Goal: Information Seeking & Learning: Understand process/instructions

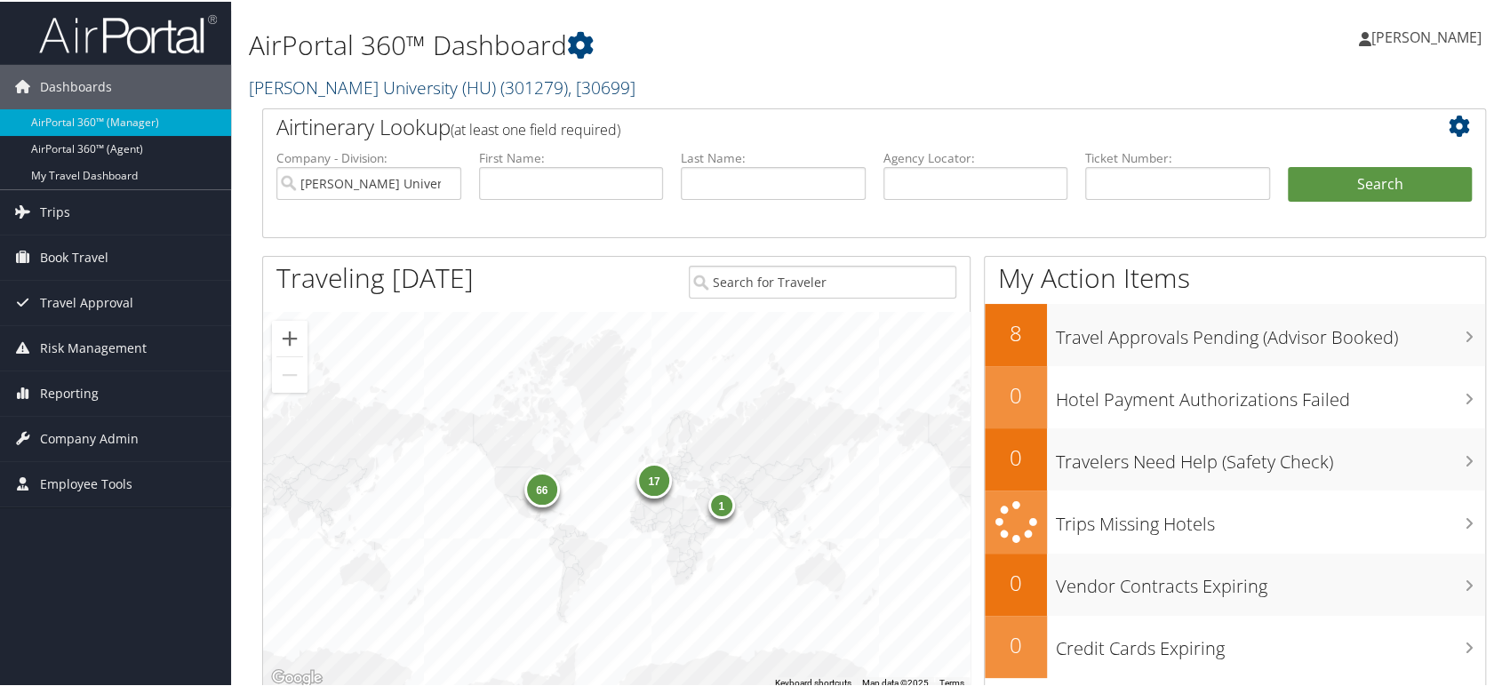
click at [500, 91] on span "( 301279 )" at bounding box center [534, 86] width 68 height 24
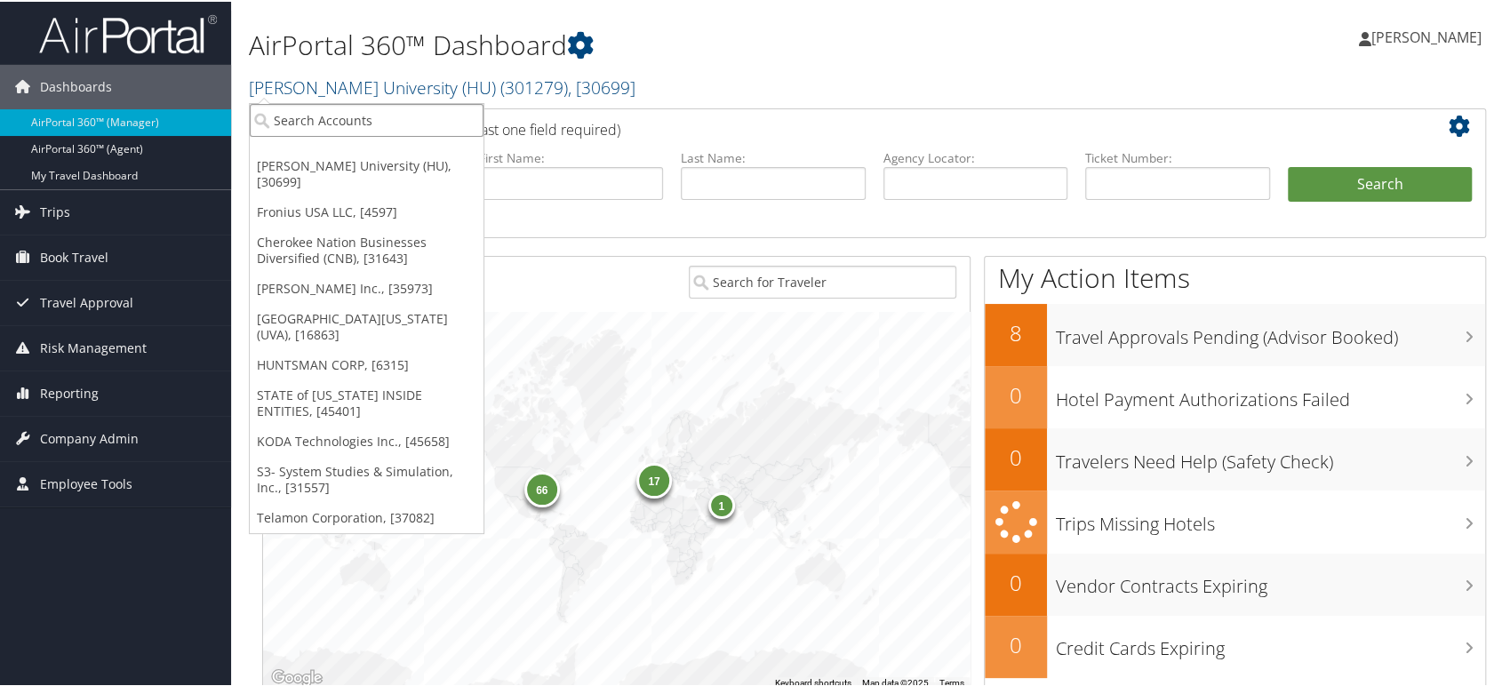
click at [383, 116] on input "search" at bounding box center [367, 118] width 234 height 33
paste input "0000214613"
type input "0000214613"
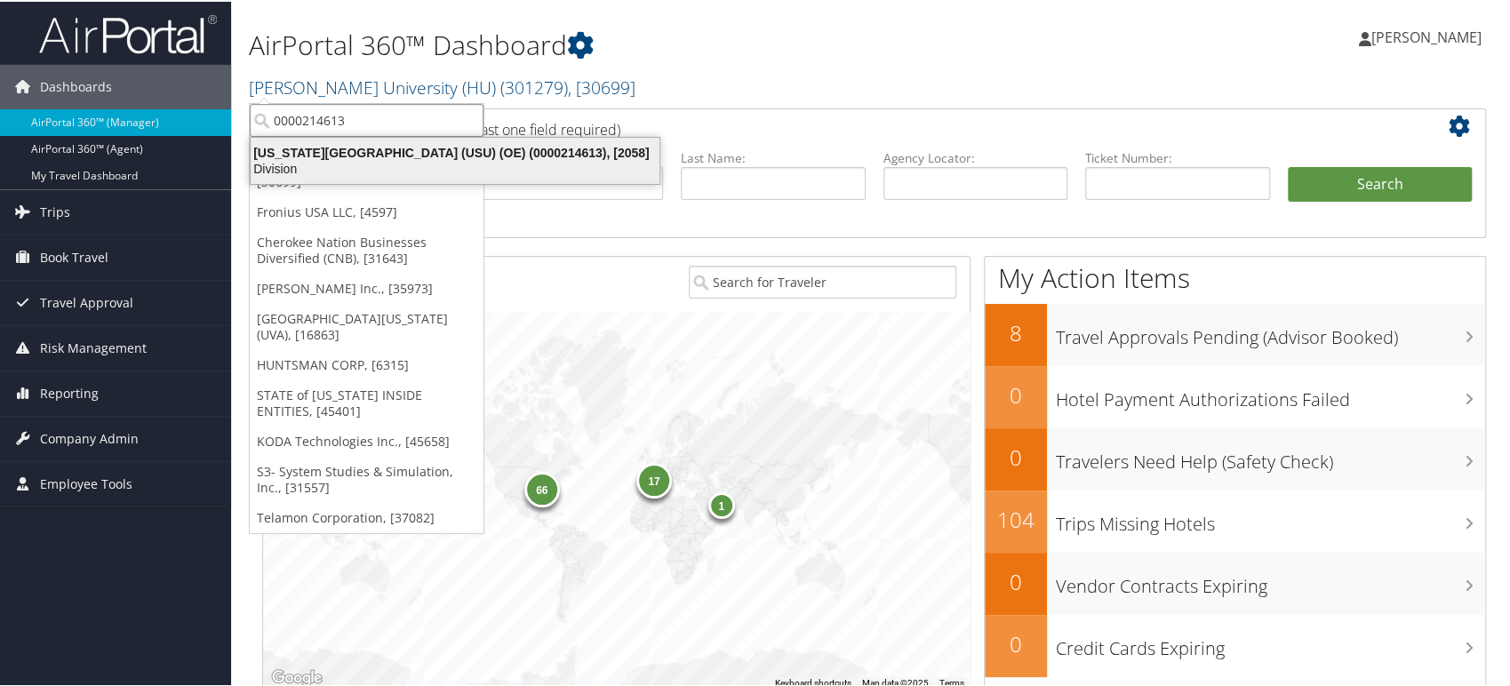
click at [378, 159] on div "Division" at bounding box center [455, 167] width 430 height 16
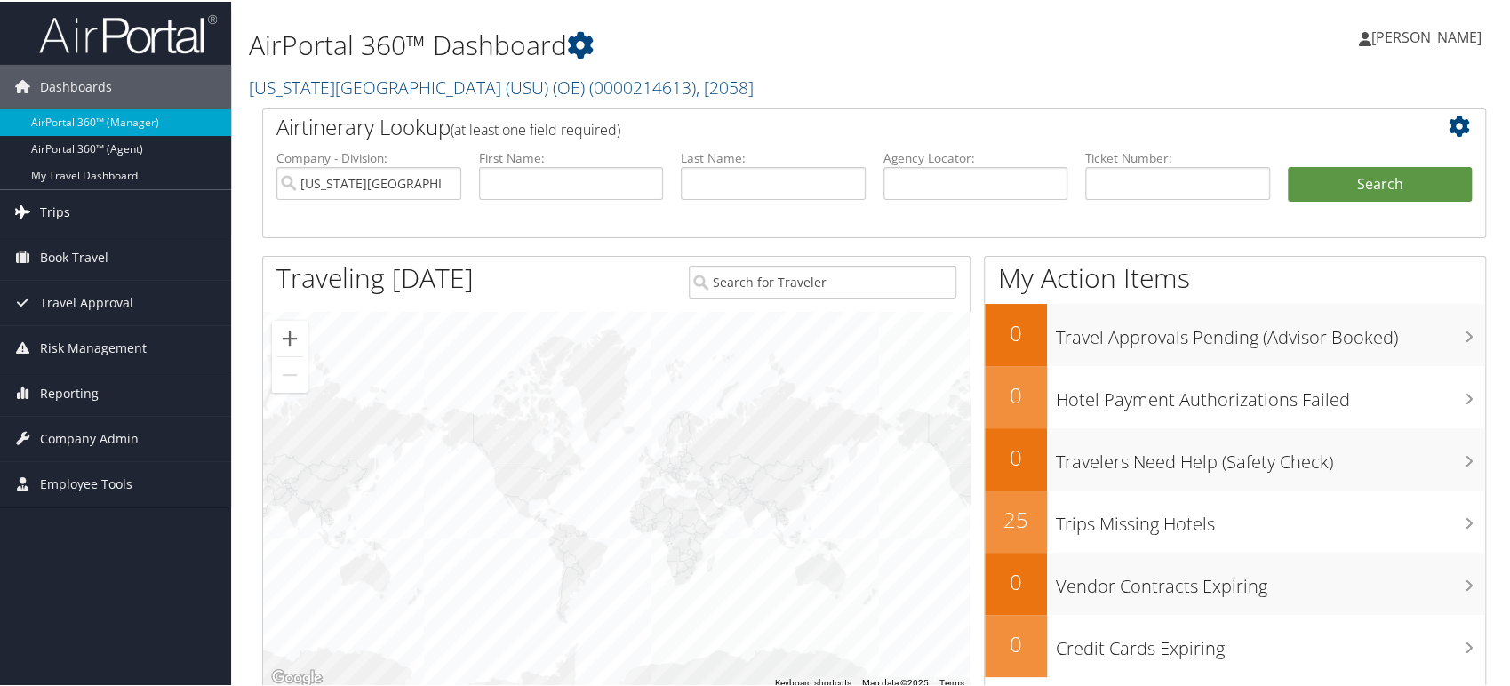
drag, startPoint x: 74, startPoint y: 211, endPoint x: 86, endPoint y: 212, distance: 12.6
click at [74, 211] on link "Trips" at bounding box center [115, 210] width 231 height 44
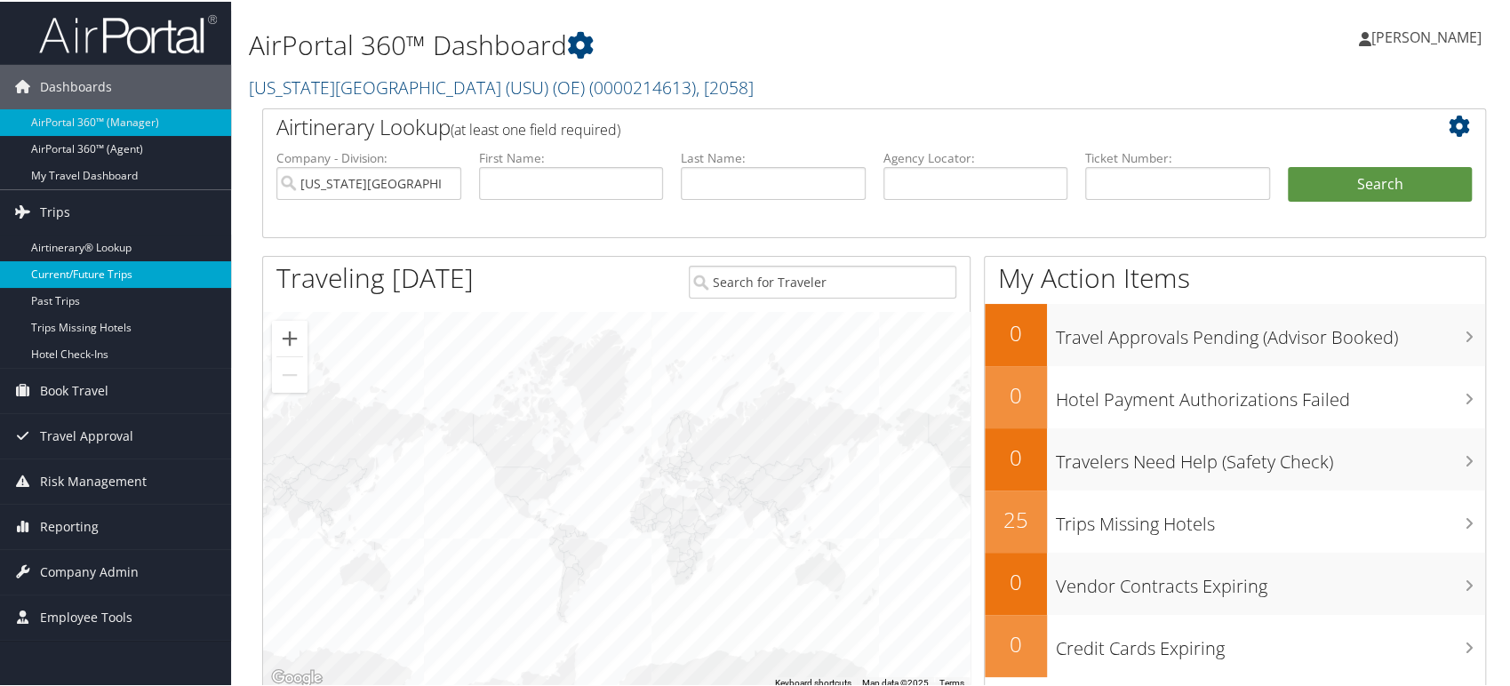
click at [80, 281] on link "Current/Future Trips" at bounding box center [115, 273] width 231 height 27
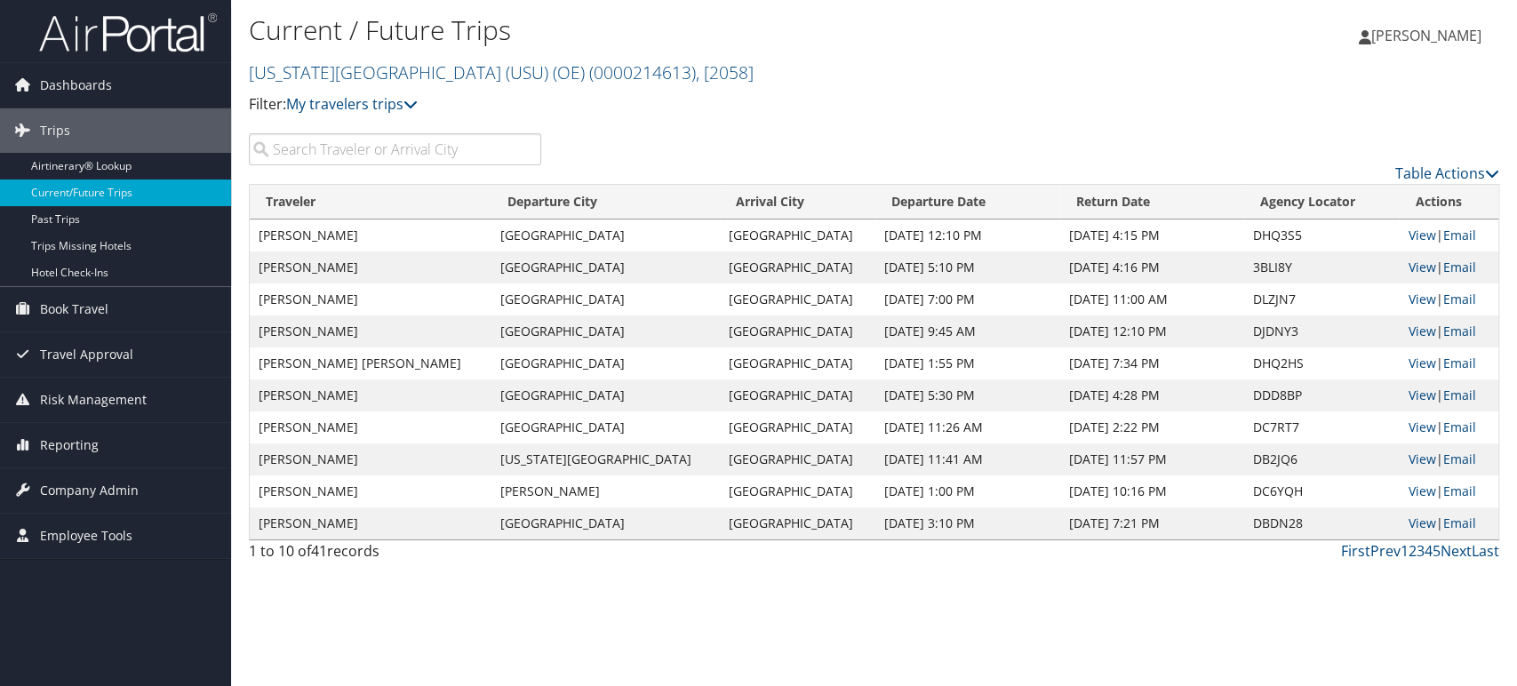
click at [364, 148] on input "search" at bounding box center [395, 149] width 292 height 32
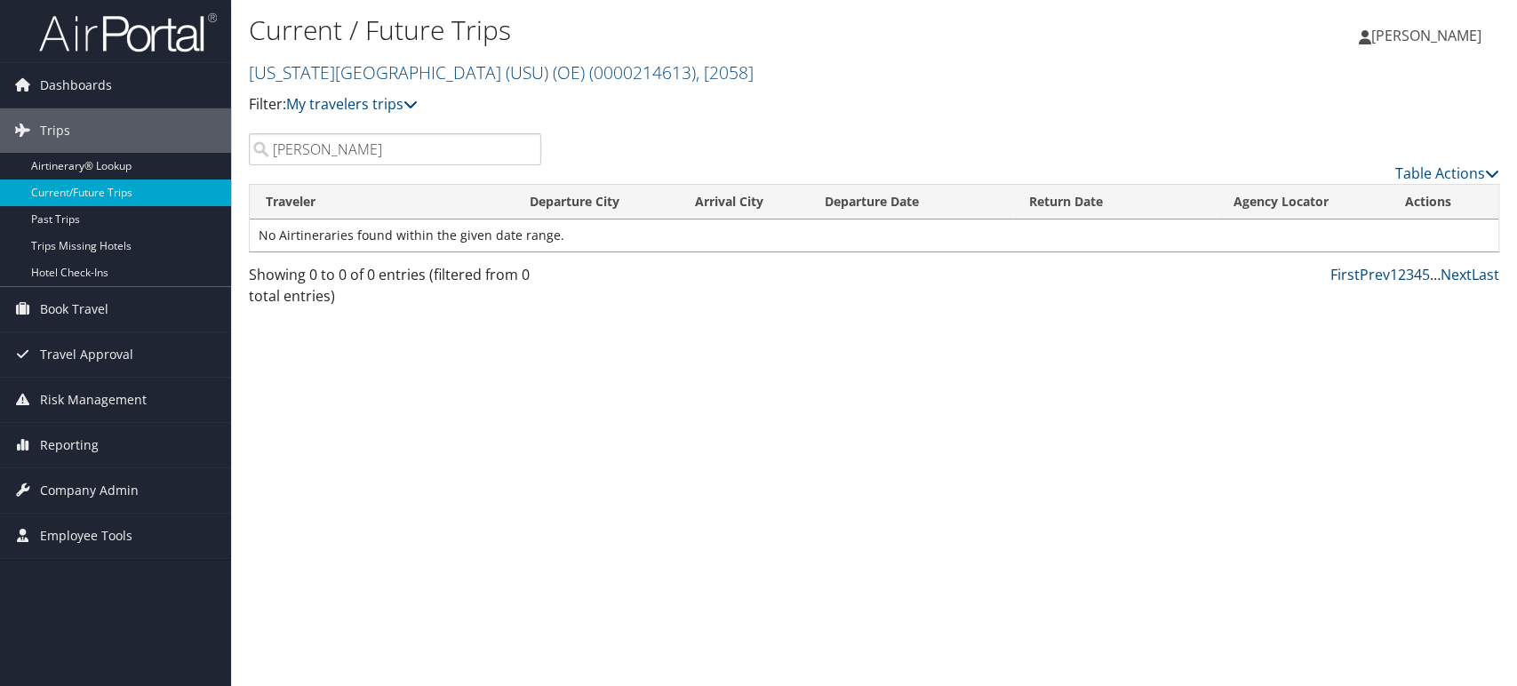
type input "eric"
click at [528, 148] on input "eric" at bounding box center [395, 149] width 292 height 32
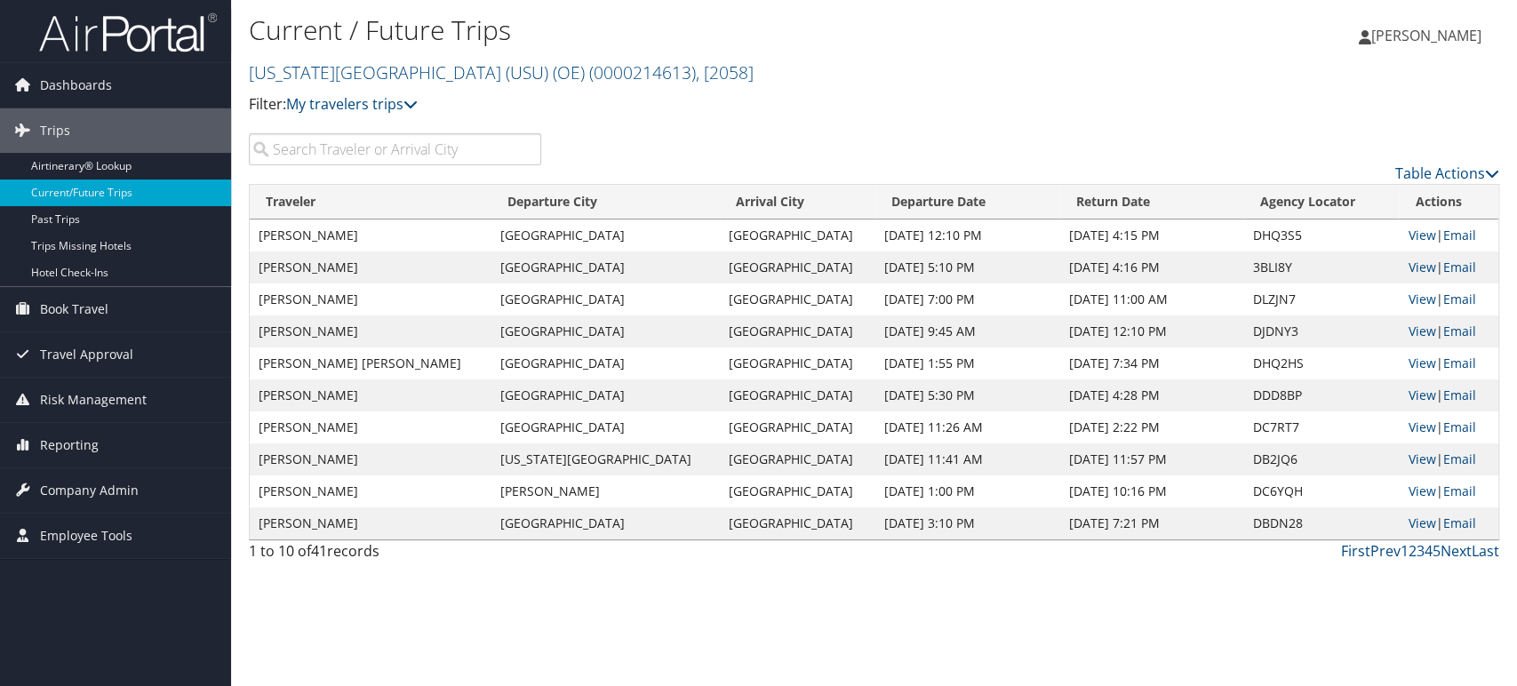
click at [130, 35] on img at bounding box center [128, 33] width 178 height 42
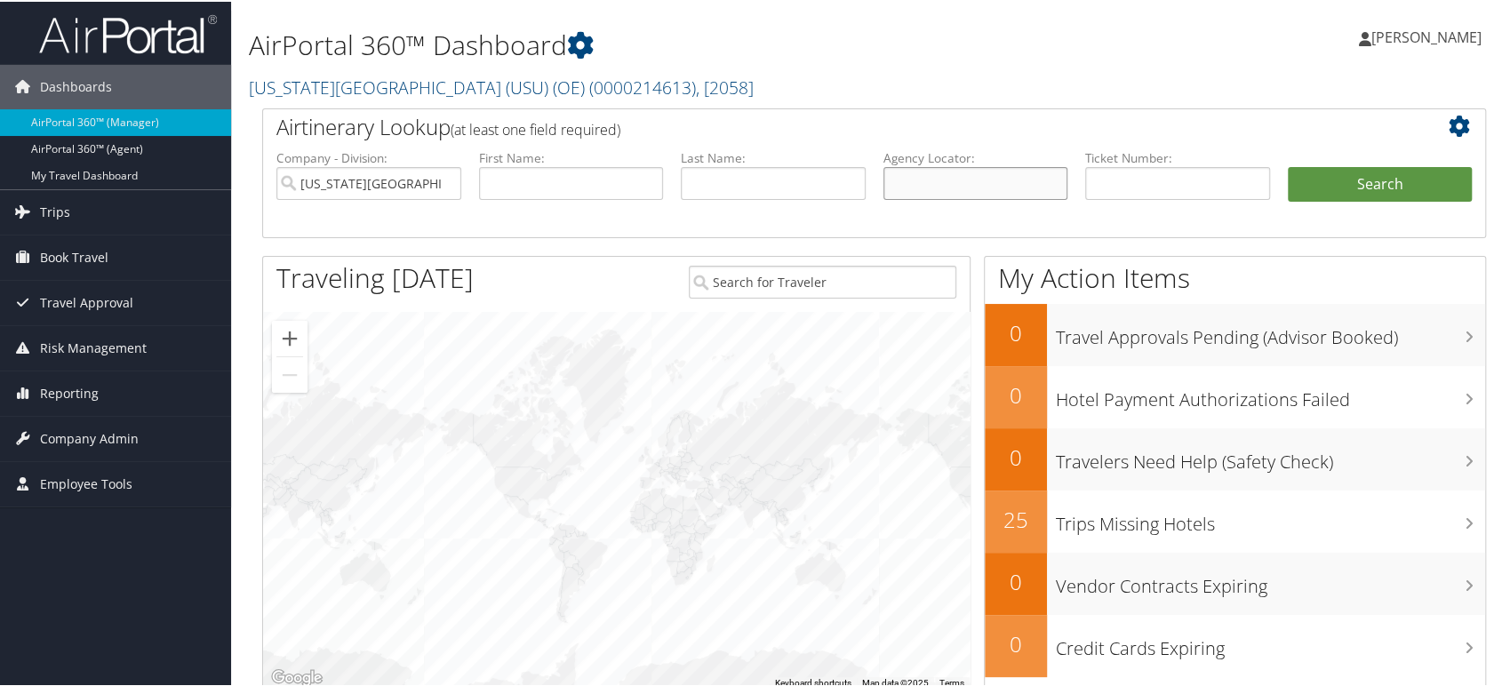
click at [928, 184] on input "text" at bounding box center [976, 181] width 185 height 33
paste input "dmovn9"
type input "dmovn9"
click at [437, 179] on input "[US_STATE][GEOGRAPHIC_DATA] (USU) (OE)" at bounding box center [368, 181] width 185 height 33
click at [1343, 183] on button "Search" at bounding box center [1380, 183] width 185 height 36
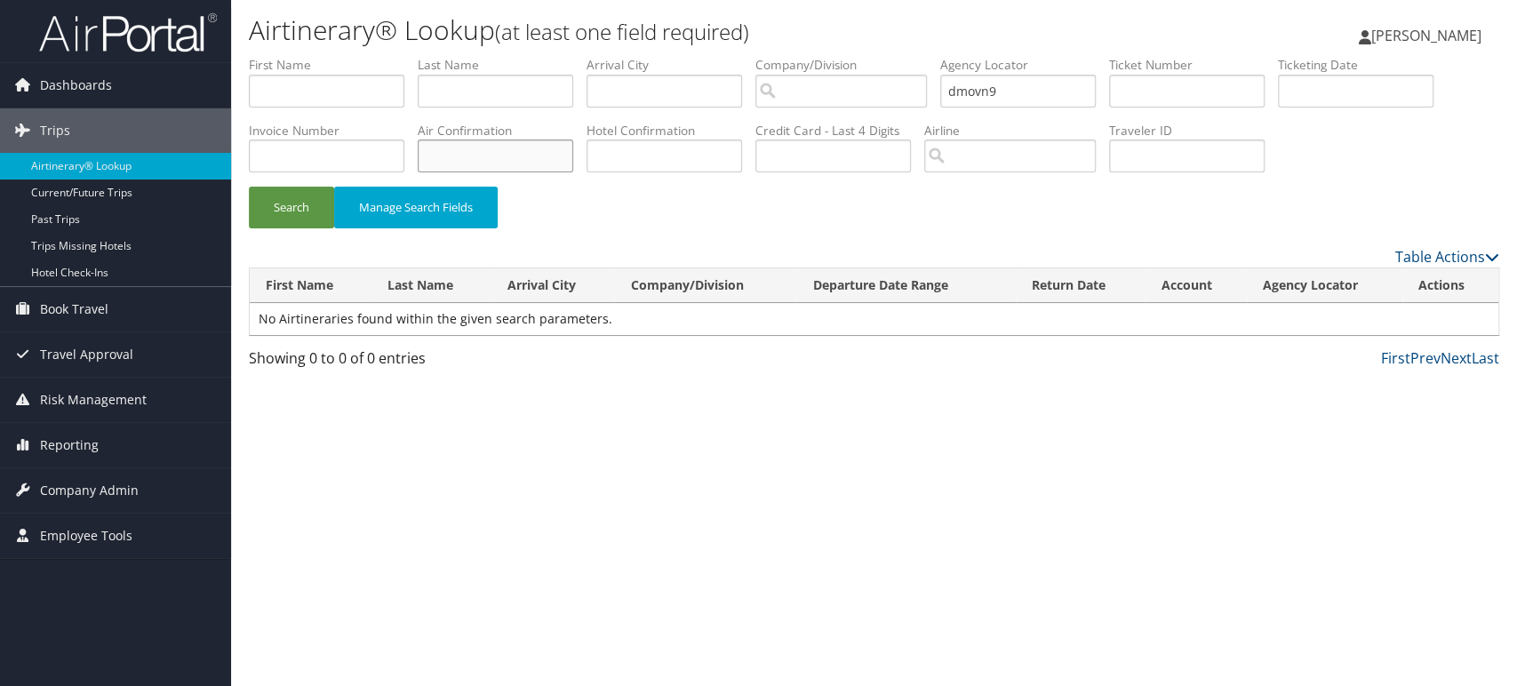
click at [463, 142] on input "text" at bounding box center [496, 156] width 156 height 33
paste input "dmovn9"
type input "dmovn9"
click at [1095, 95] on input "dmovn9" at bounding box center [1018, 91] width 156 height 33
drag, startPoint x: 1052, startPoint y: 95, endPoint x: 757, endPoint y: 109, distance: 294.6
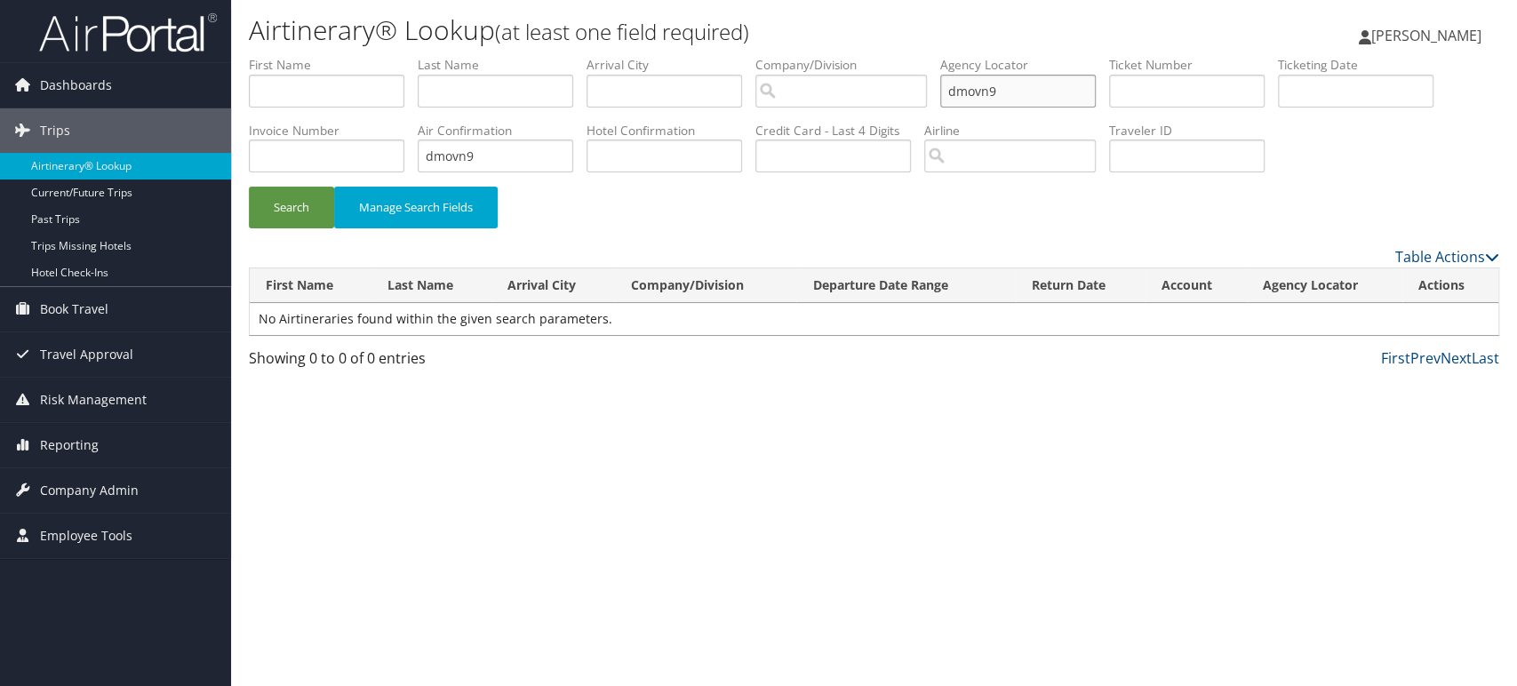
click at [757, 56] on ul "First Name Last Name Departure City Arrival City Company/Division Airport/City …" at bounding box center [874, 56] width 1251 height 0
click at [313, 204] on button "Search" at bounding box center [291, 208] width 85 height 42
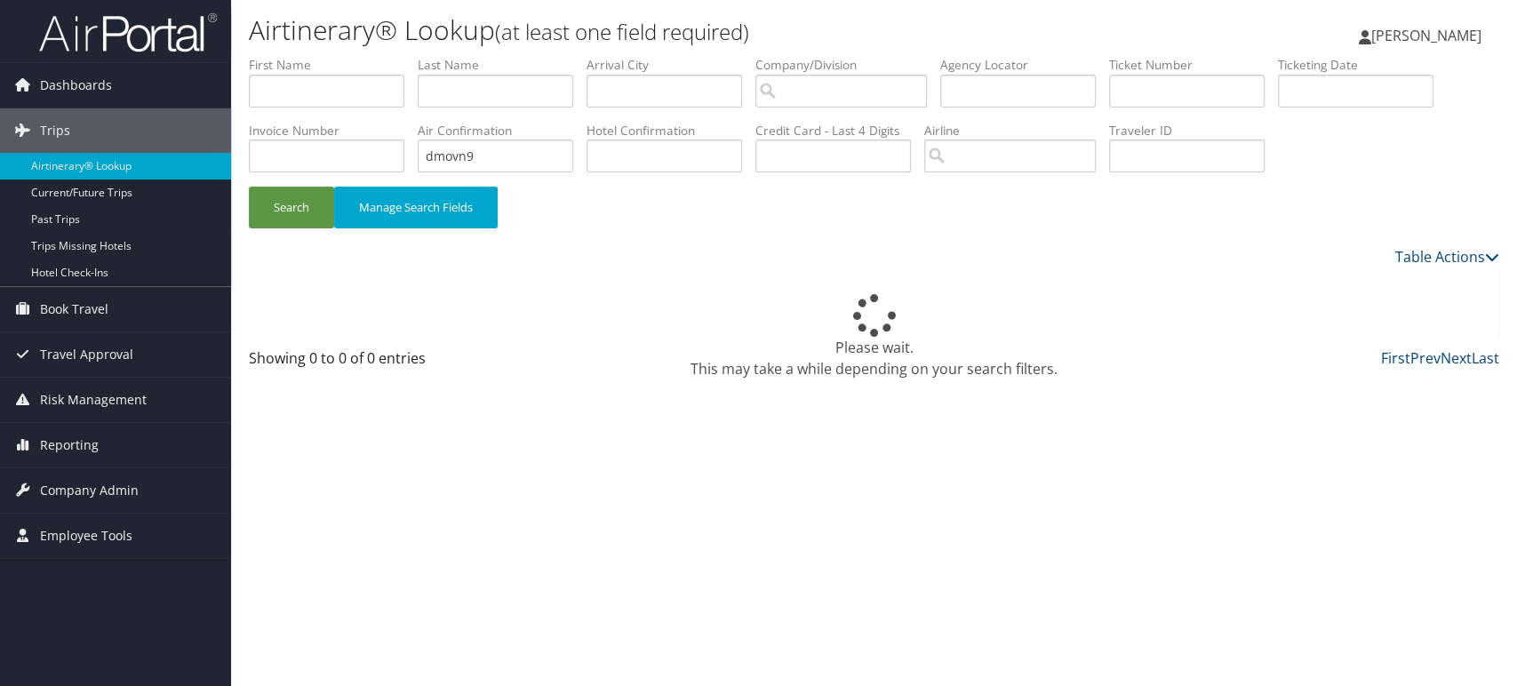
click at [154, 46] on img at bounding box center [128, 33] width 178 height 42
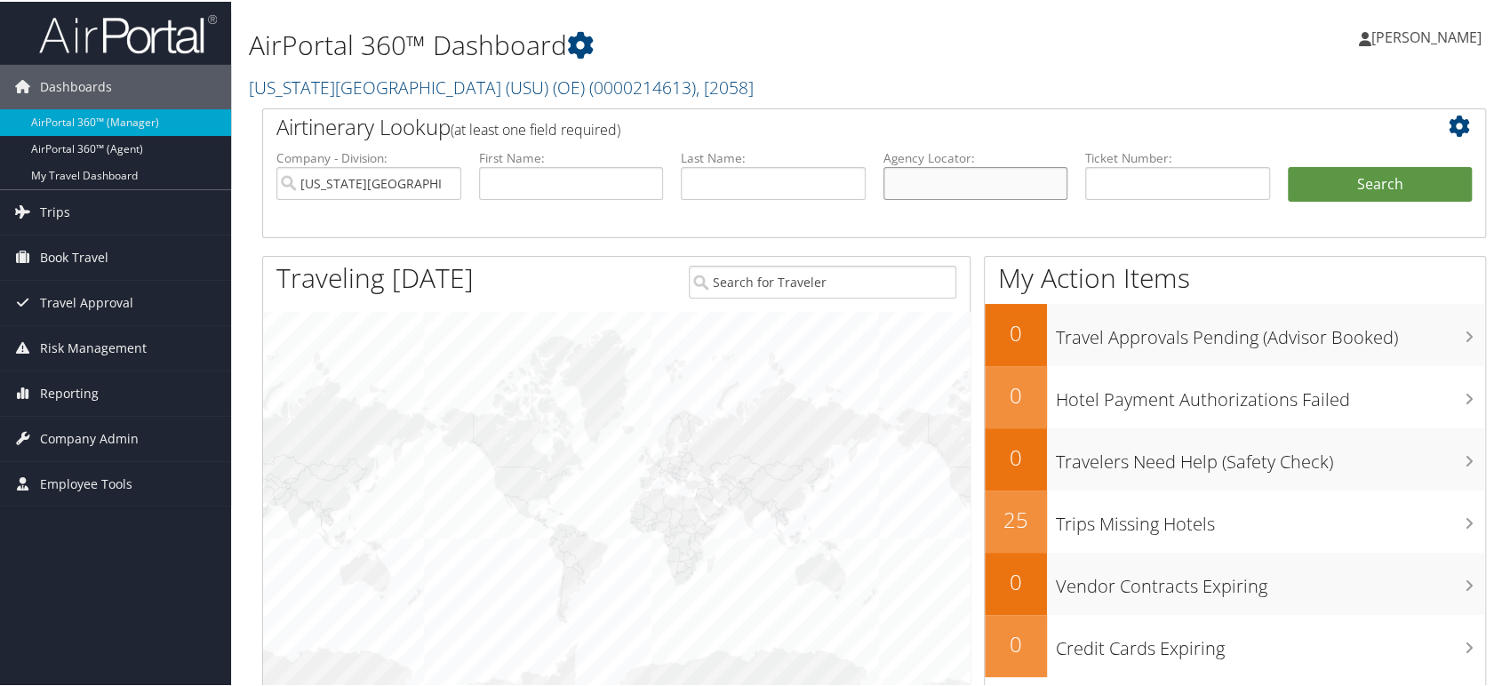
click at [960, 181] on input "text" at bounding box center [976, 181] width 185 height 33
click at [444, 179] on input "[US_STATE][GEOGRAPHIC_DATA] (USU) (OE)" at bounding box center [368, 181] width 185 height 33
type input "DD"
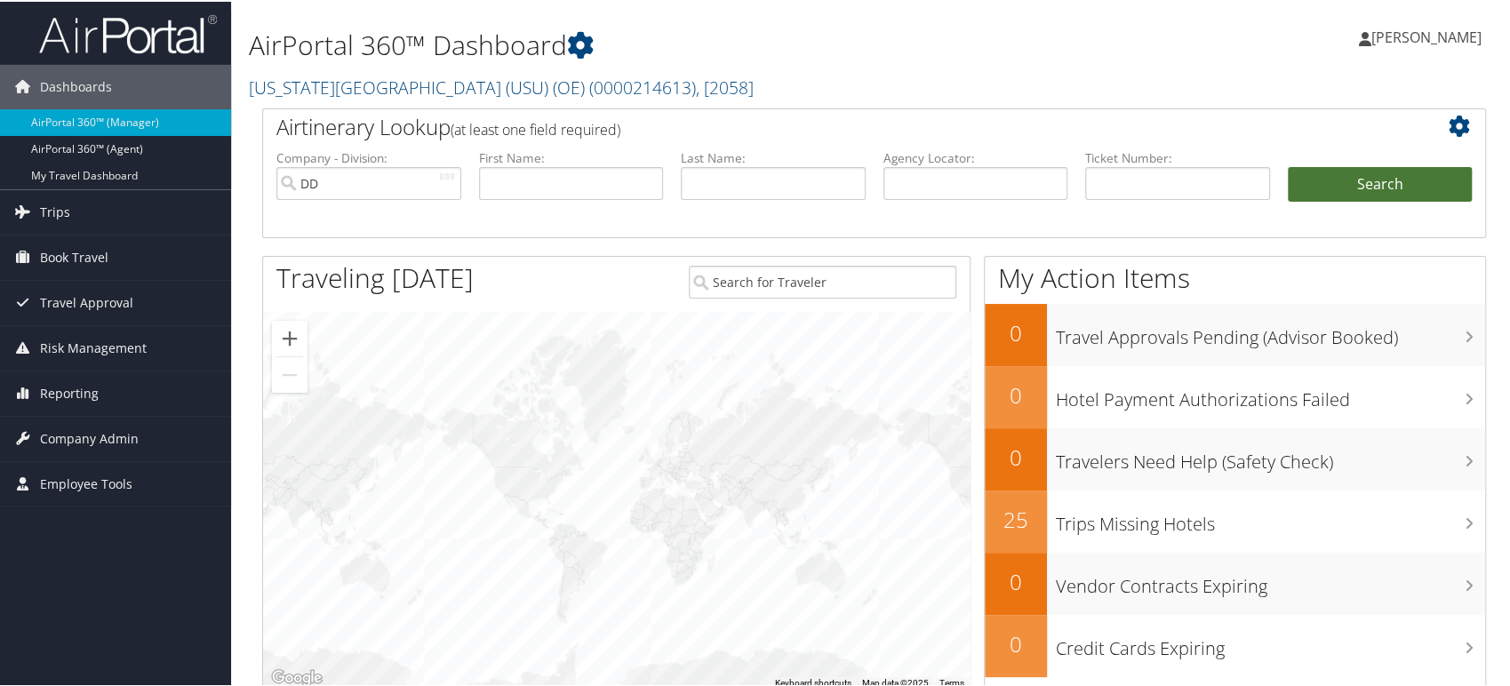
click at [1404, 177] on button "Search" at bounding box center [1380, 183] width 185 height 36
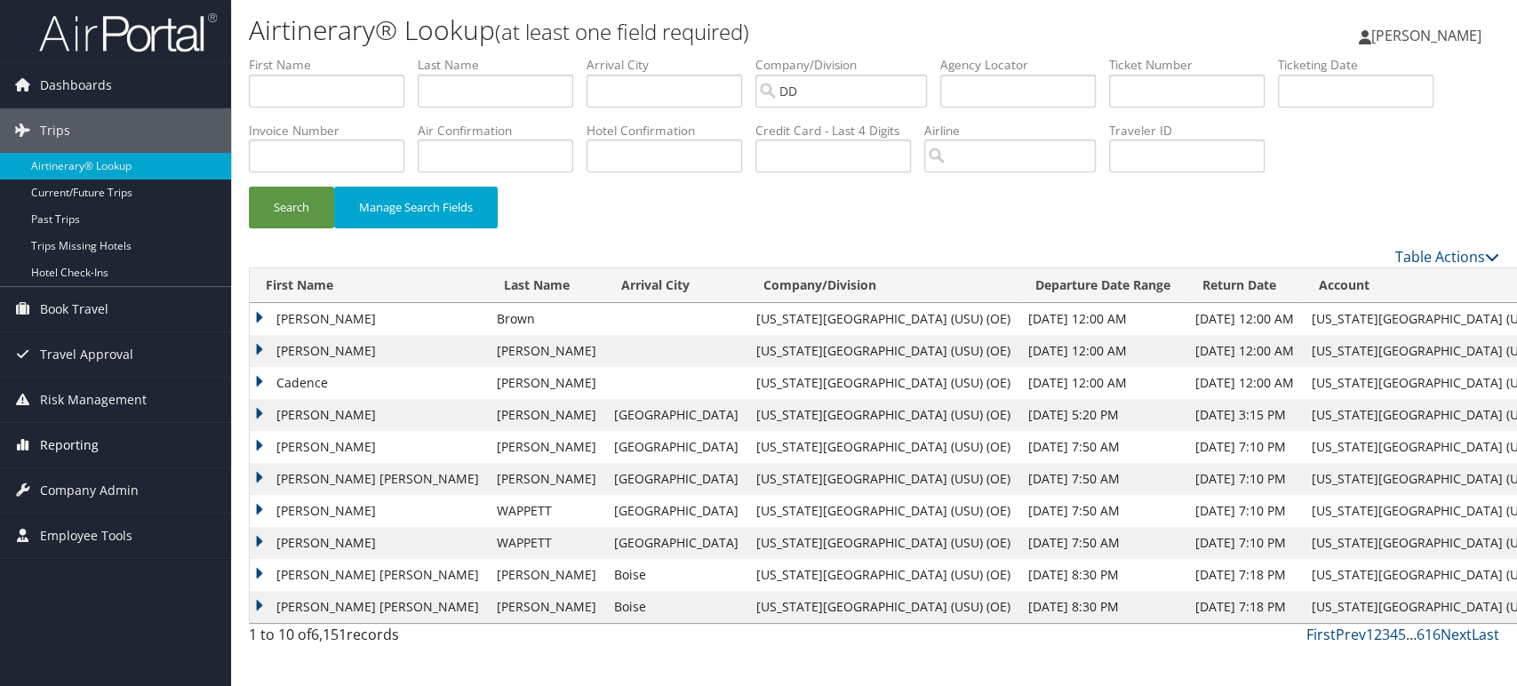
click at [68, 444] on span "Reporting" at bounding box center [69, 445] width 59 height 44
click at [76, 445] on span "Reporting" at bounding box center [69, 445] width 59 height 44
click at [97, 490] on span "Company Admin" at bounding box center [89, 490] width 99 height 44
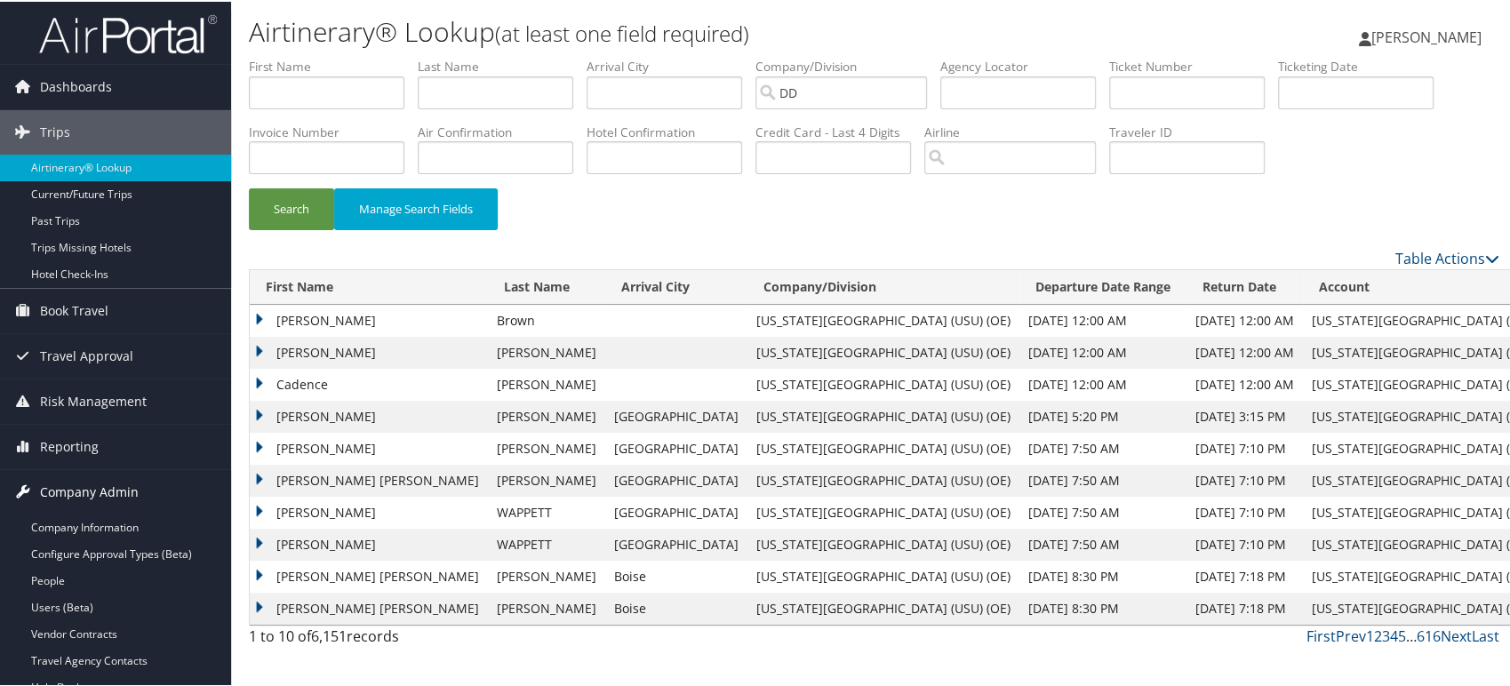
scroll to position [99, 0]
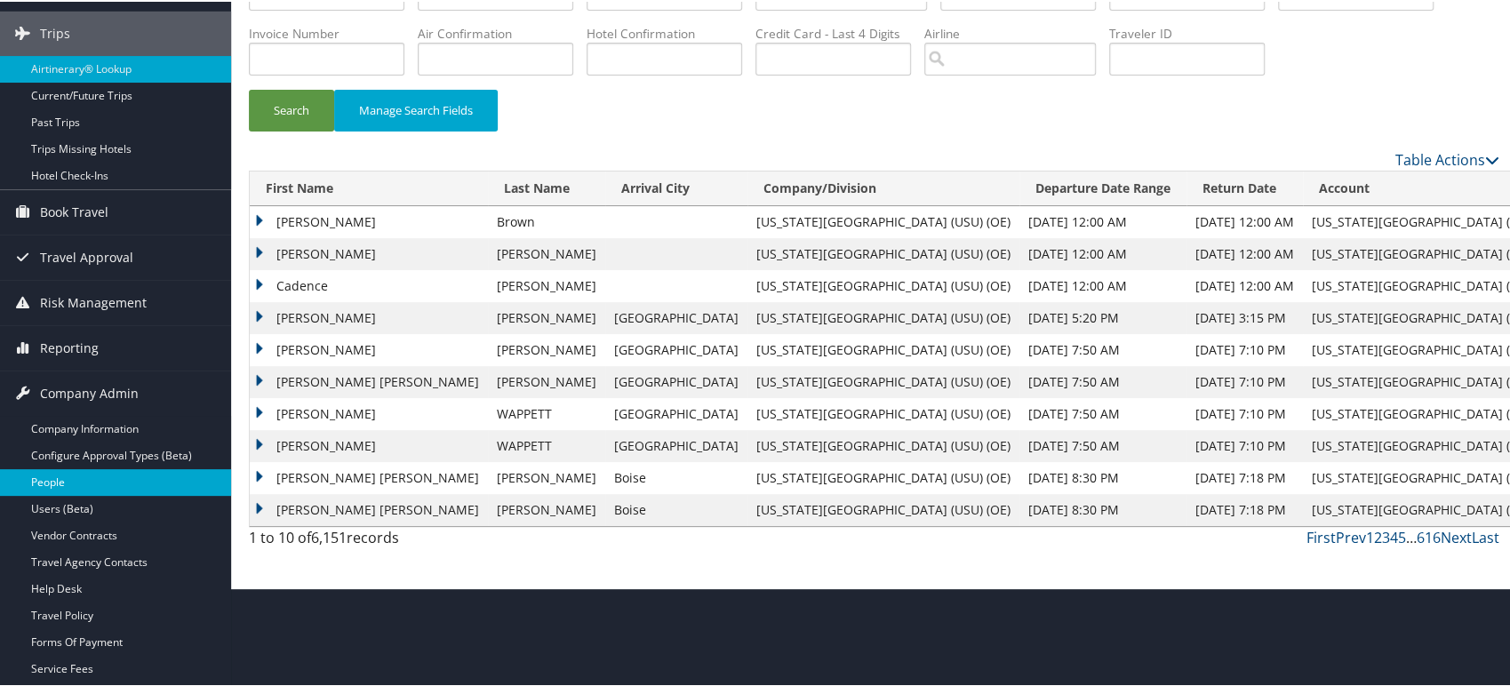
click at [57, 478] on link "People" at bounding box center [115, 481] width 231 height 27
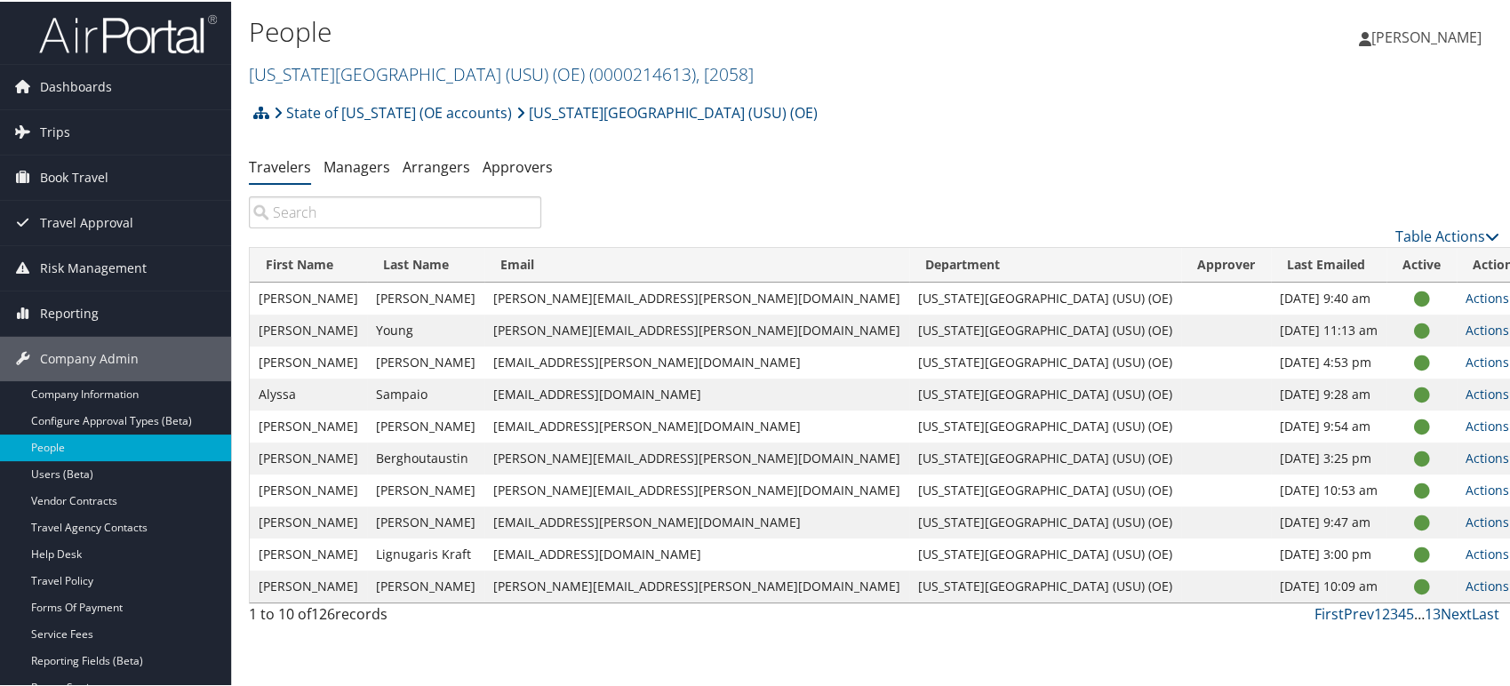
click at [409, 213] on input "search" at bounding box center [395, 211] width 292 height 32
paste input "[EMAIL_ADDRESS][US_STATE][DOMAIN_NAME]"
type input "[EMAIL_ADDRESS][US_STATE][DOMAIN_NAME]"
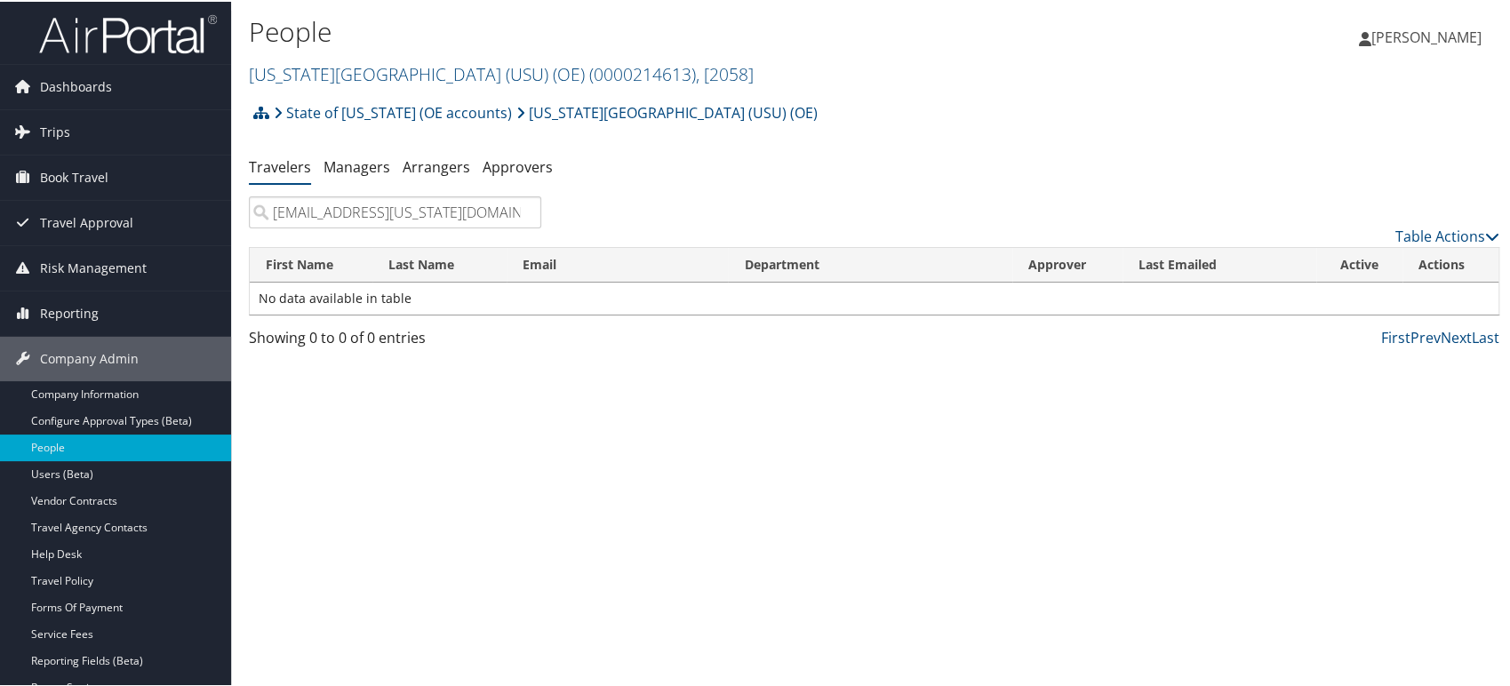
click at [524, 210] on input "U6051017@utah.edu" at bounding box center [395, 211] width 292 height 32
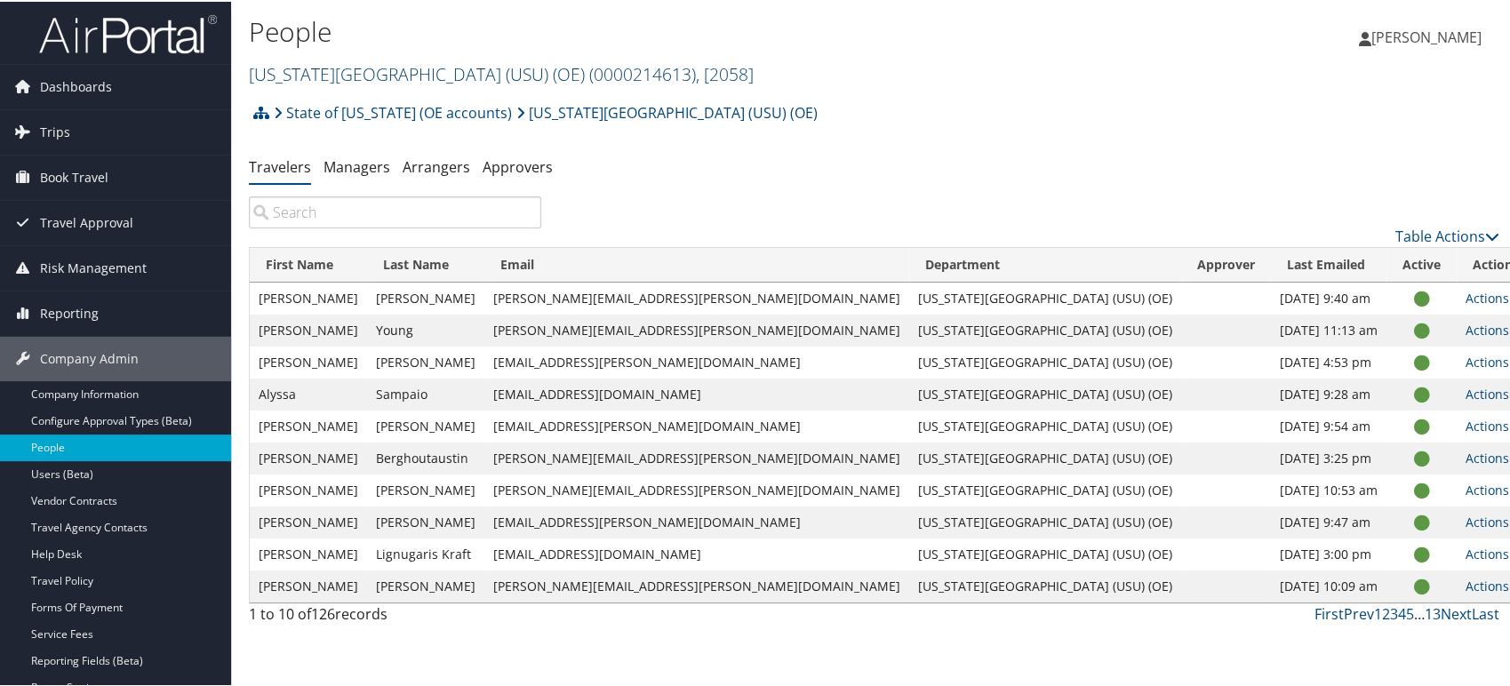
click at [484, 77] on link "Utah State University (USU) (OE) ( 0000214613 ) , [ 2058 ]" at bounding box center [501, 72] width 505 height 24
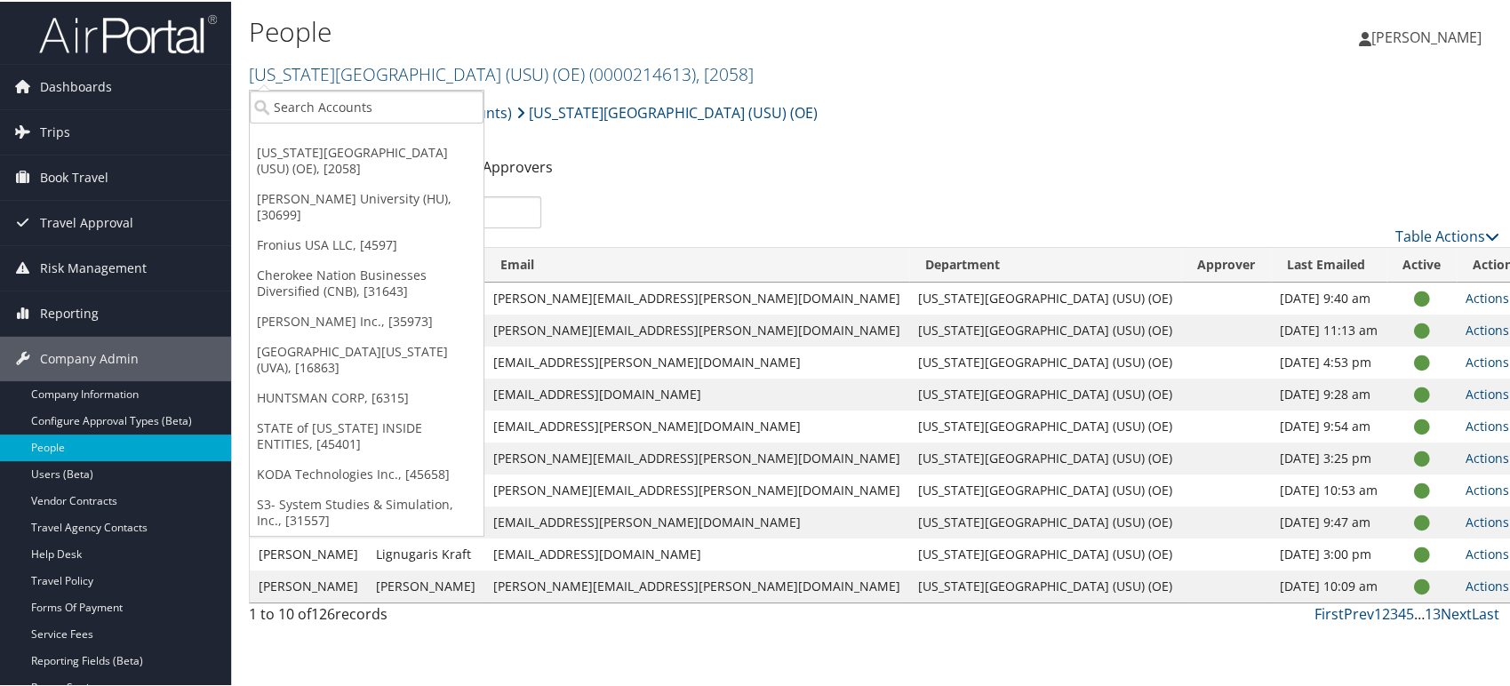
click at [447, 88] on ul "Utah State University (USU) (OE), [2058] Howard University (HU), [30699] Froniu…" at bounding box center [367, 311] width 236 height 447
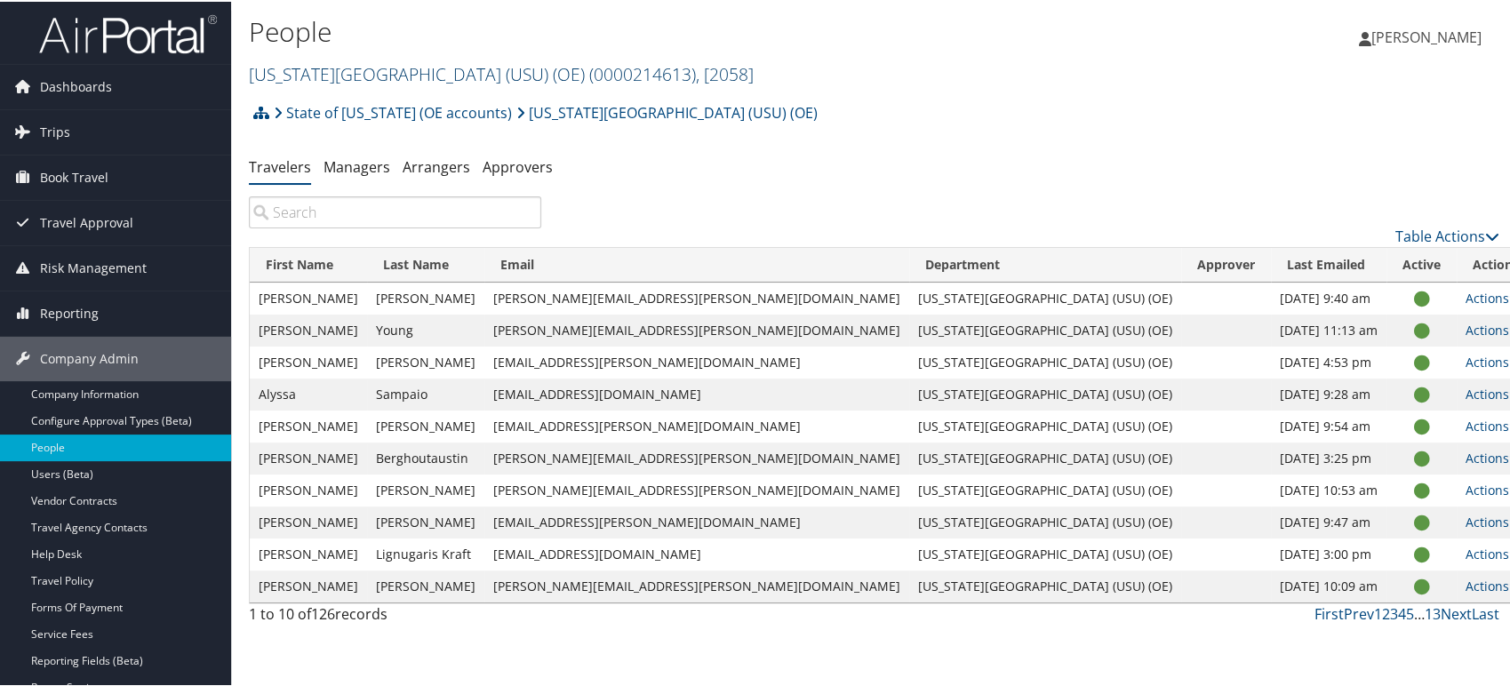
click at [466, 71] on link "Utah State University (USU) (OE) ( 0000214613 ) , [ 2058 ]" at bounding box center [501, 72] width 505 height 24
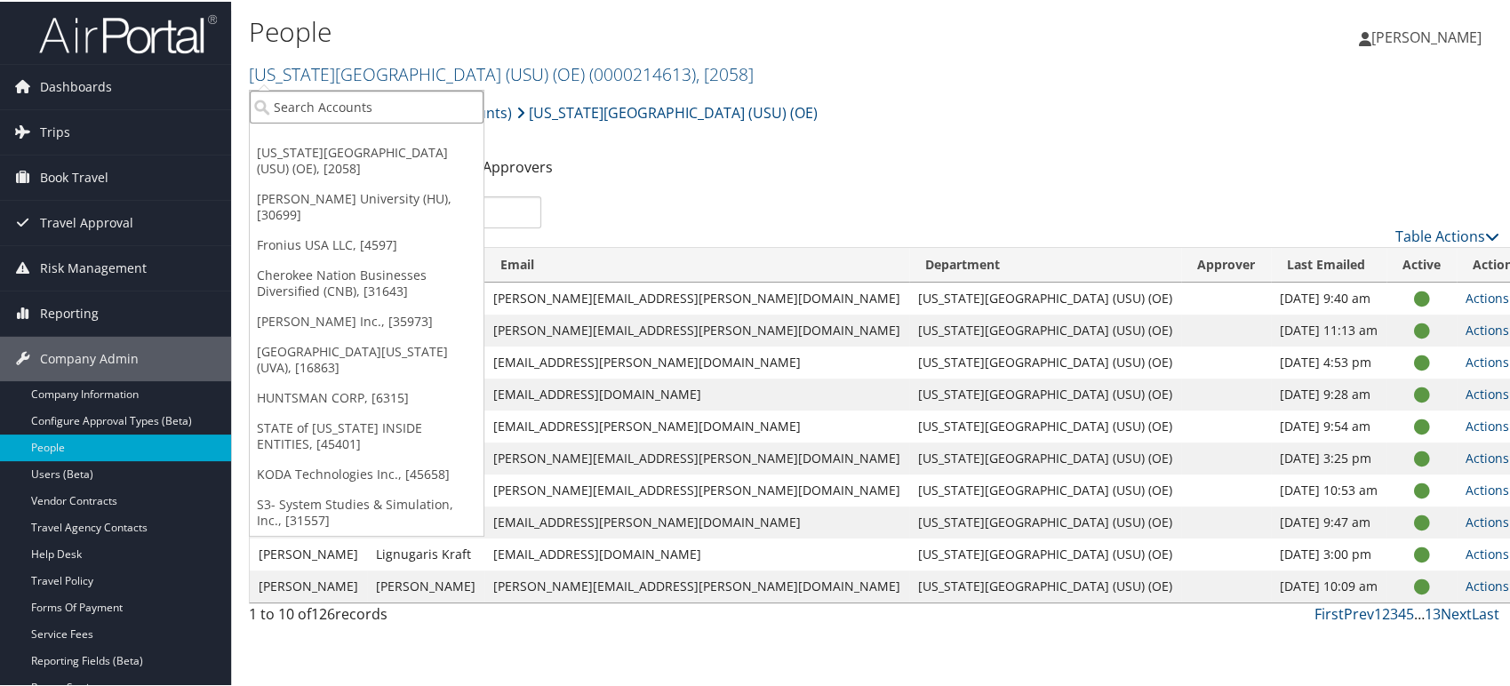
click at [340, 116] on input "search" at bounding box center [367, 105] width 234 height 33
paste input "STATEOFUT"
type input "STATEOFUT"
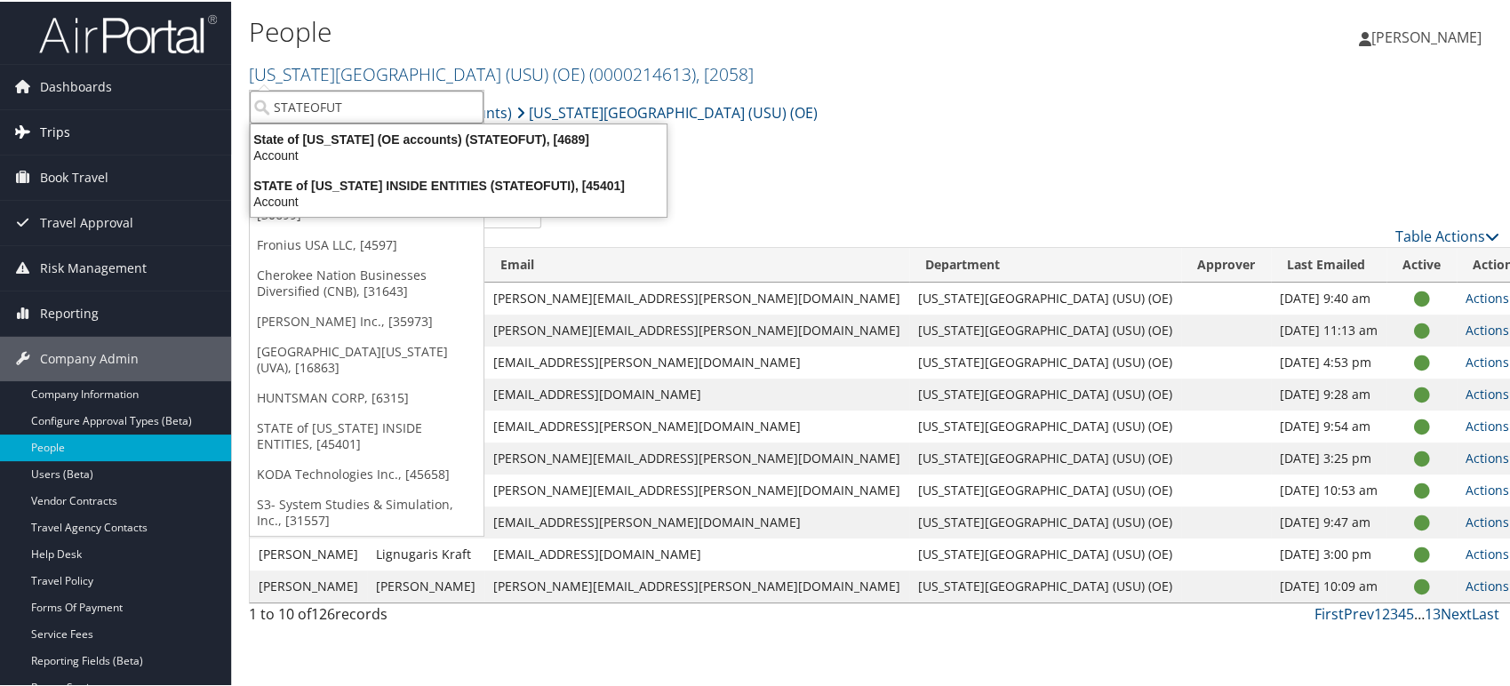
drag, startPoint x: 367, startPoint y: 100, endPoint x: 158, endPoint y: 123, distance: 210.1
click at [158, 123] on div "Dashboards AirPortal 360™ (Manager) AirPortal 360™ (Agent) My Travel Dashboard …" at bounding box center [758, 343] width 1517 height 686
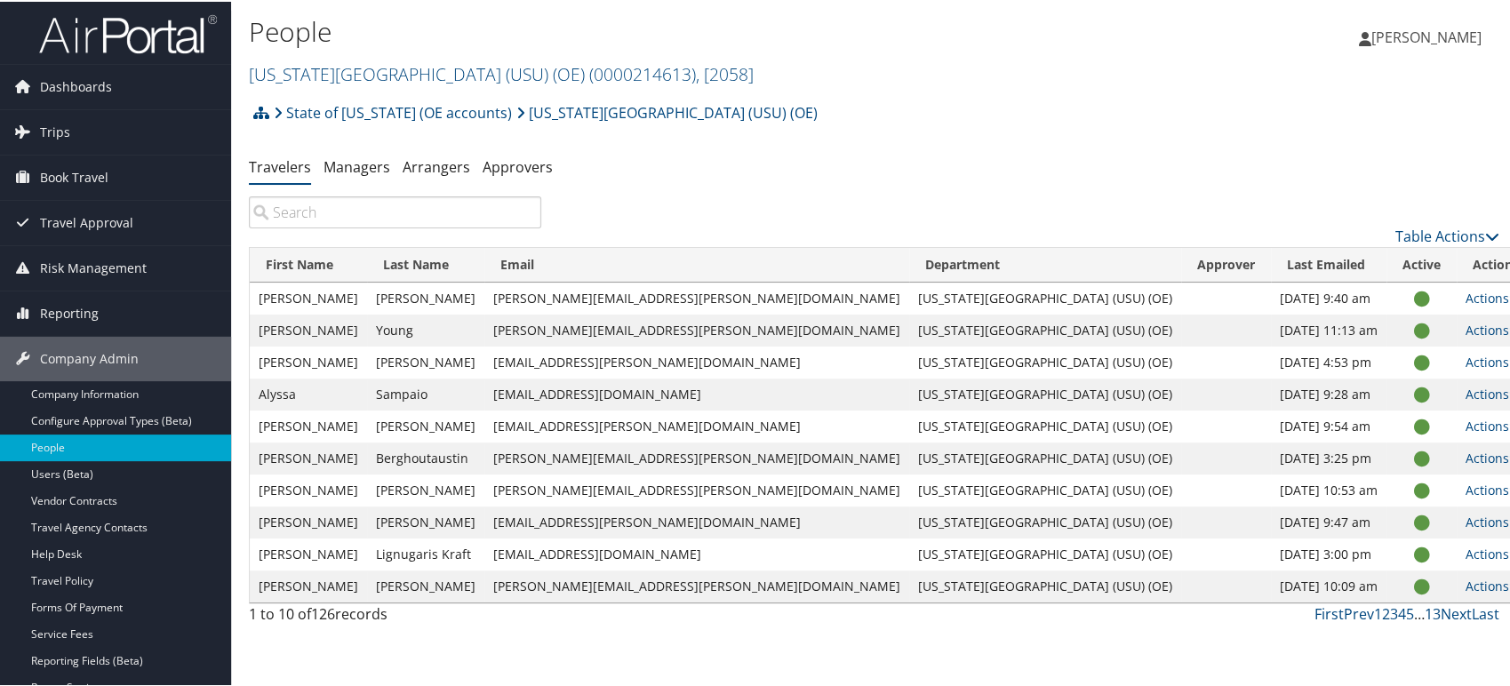
click at [386, 219] on input "search" at bounding box center [395, 211] width 292 height 32
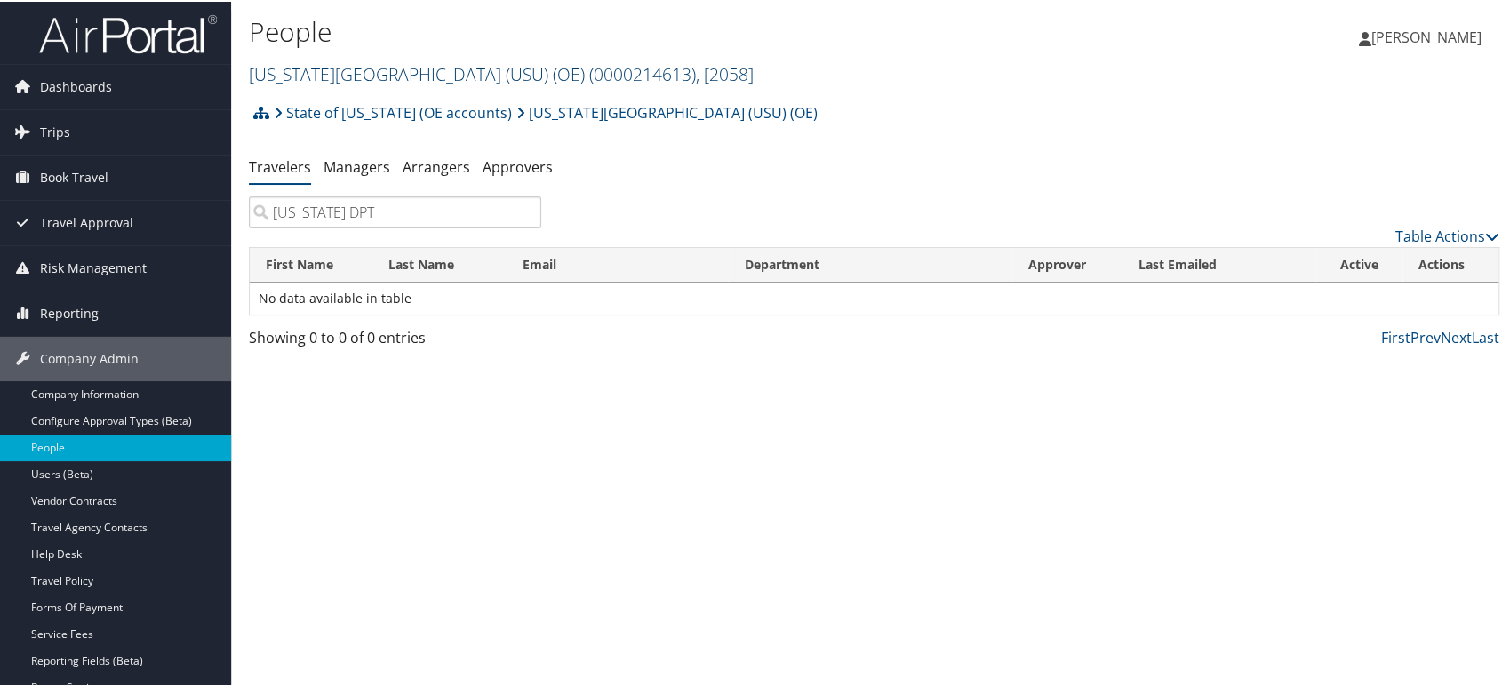
type input "UTAH DPT"
click at [476, 69] on link "Utah State University (USU) (OE) ( 0000214613 ) , [ 2058 ]" at bounding box center [501, 72] width 505 height 24
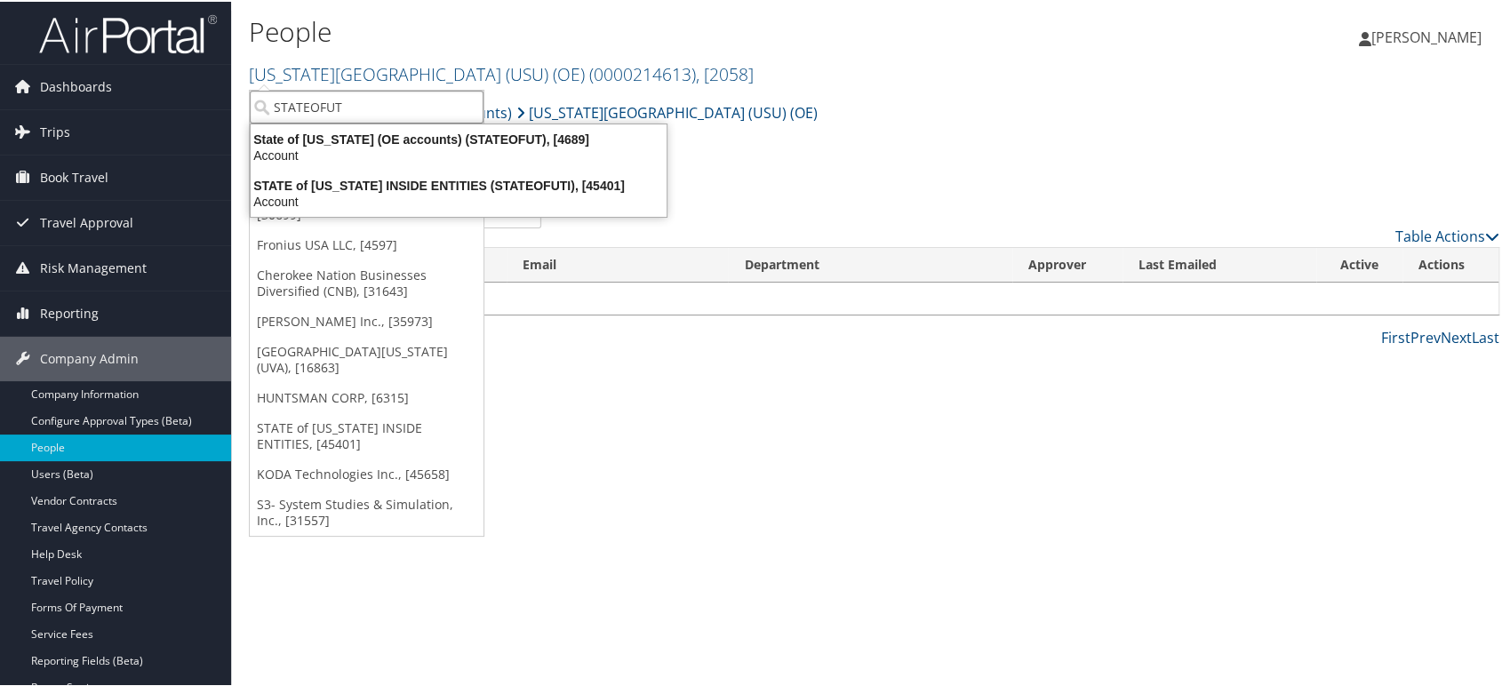
click at [381, 103] on input "STATEOFUT" at bounding box center [367, 105] width 234 height 33
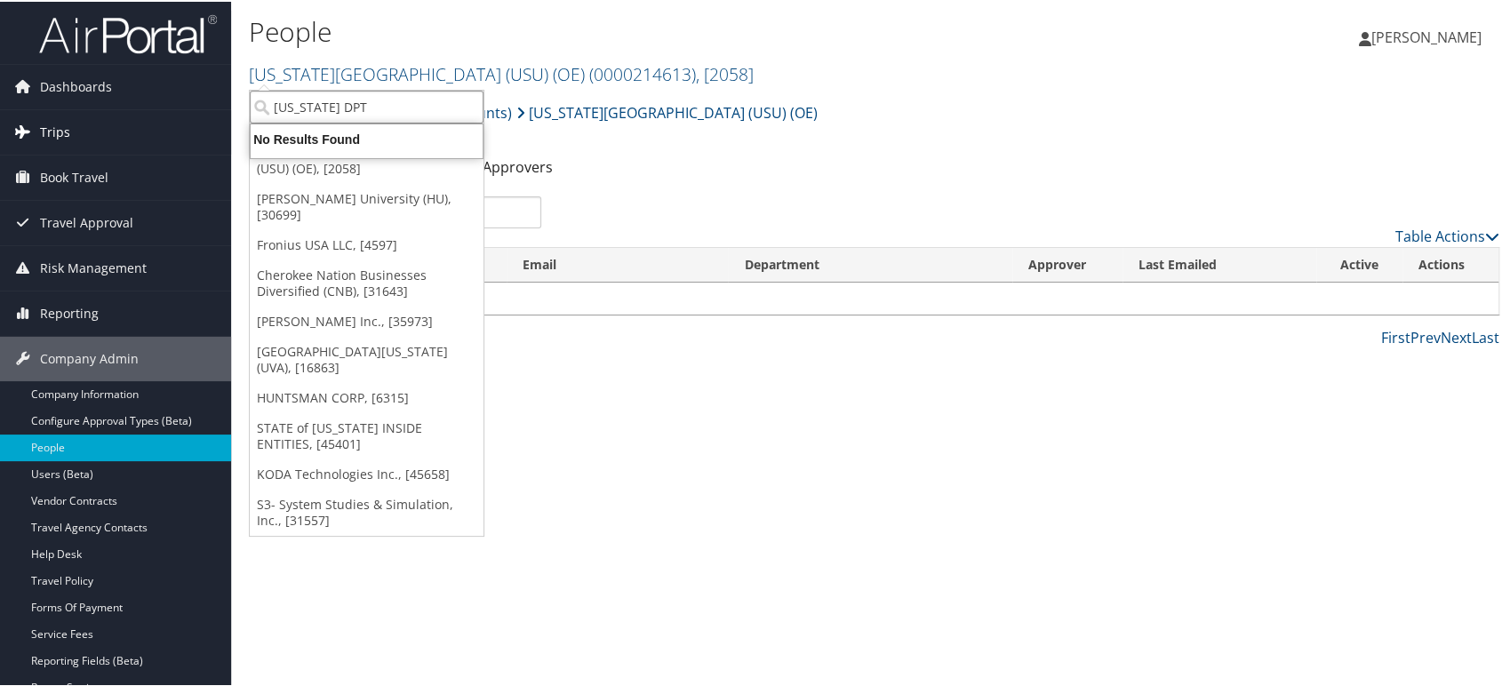
drag, startPoint x: 393, startPoint y: 109, endPoint x: 183, endPoint y: 127, distance: 210.5
click at [183, 127] on div "Dashboards AirPortal 360™ (Manager) AirPortal 360™ (Agent) My Travel Dashboard …" at bounding box center [758, 343] width 1517 height 686
type input "UTAH DPT"
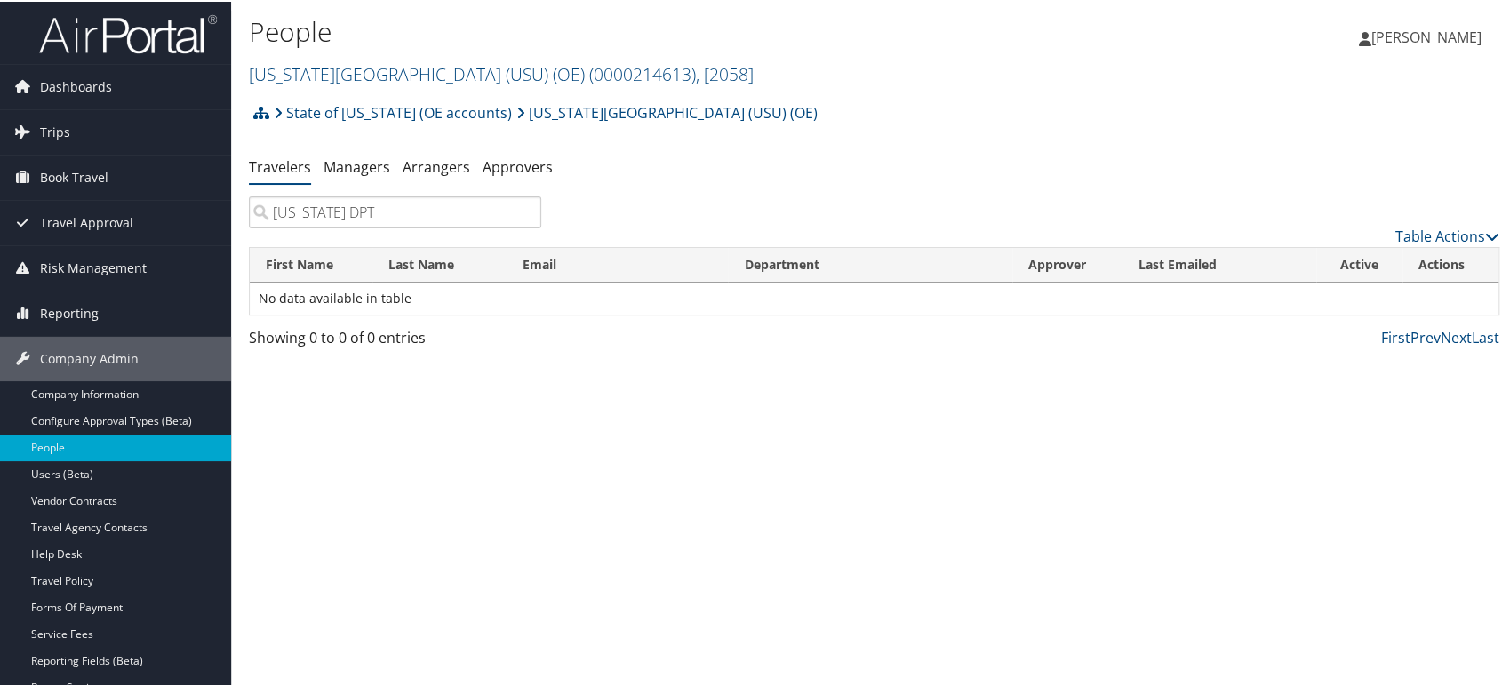
click at [522, 207] on input "UTAH DPT" at bounding box center [395, 211] width 292 height 32
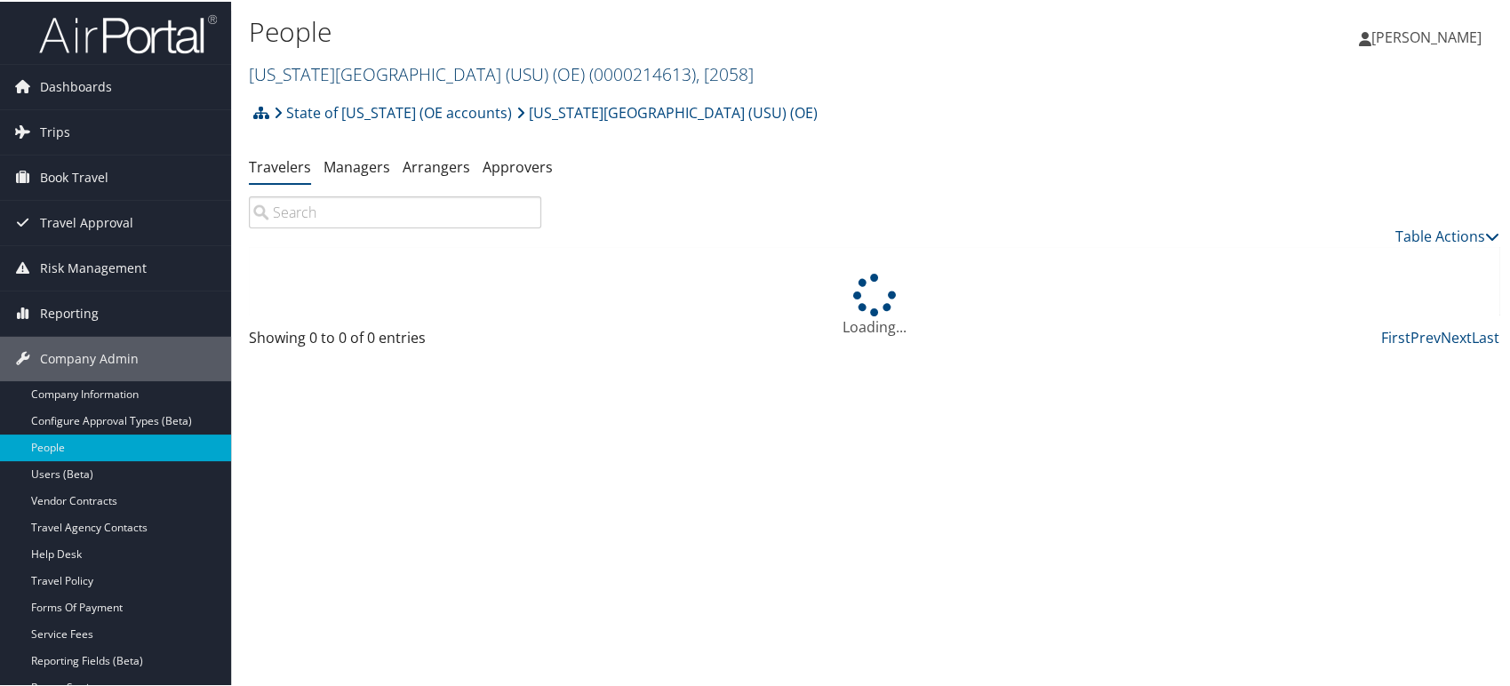
click at [469, 74] on link "Utah State University (USU) (OE) ( 0000214613 ) , [ 2058 ]" at bounding box center [501, 72] width 505 height 24
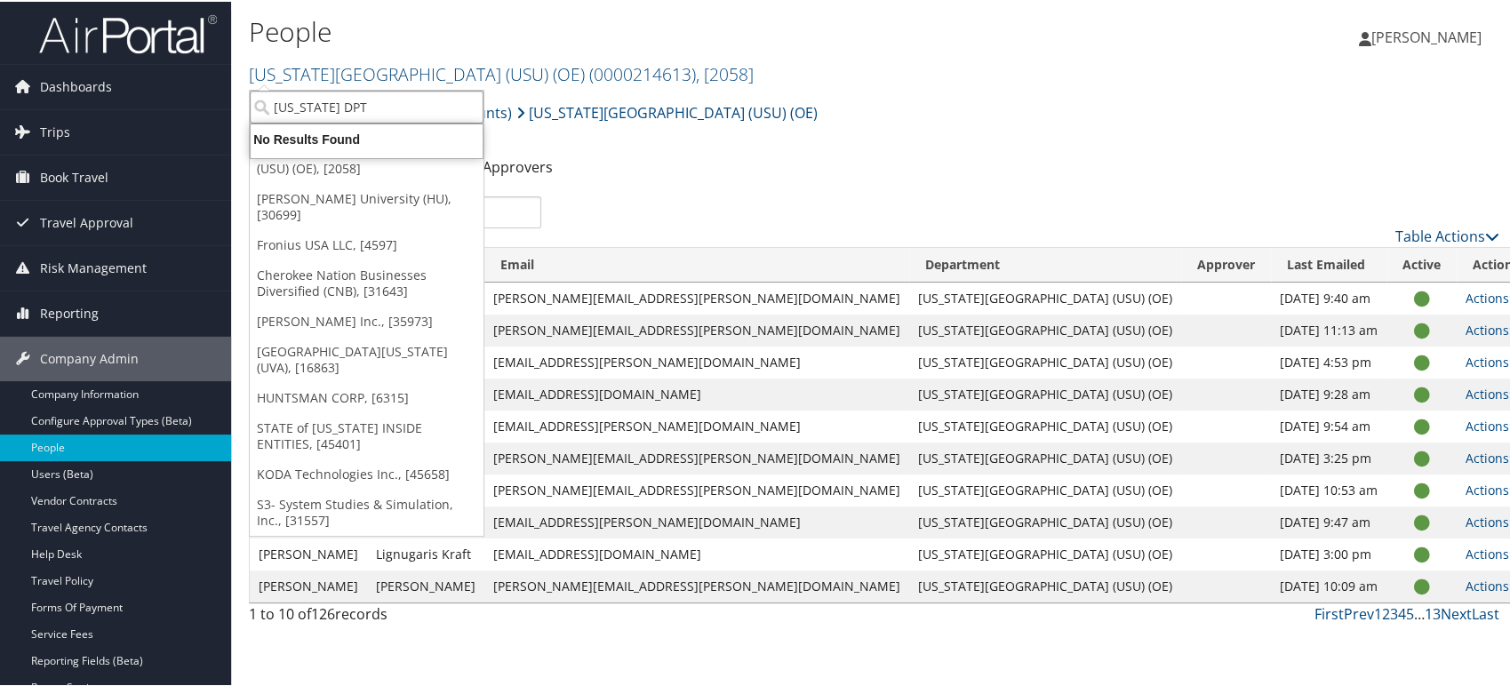
click at [391, 102] on input "UTAH DPT" at bounding box center [367, 105] width 234 height 33
paste input "STATEOFUT"
type input "STATEOFUT"
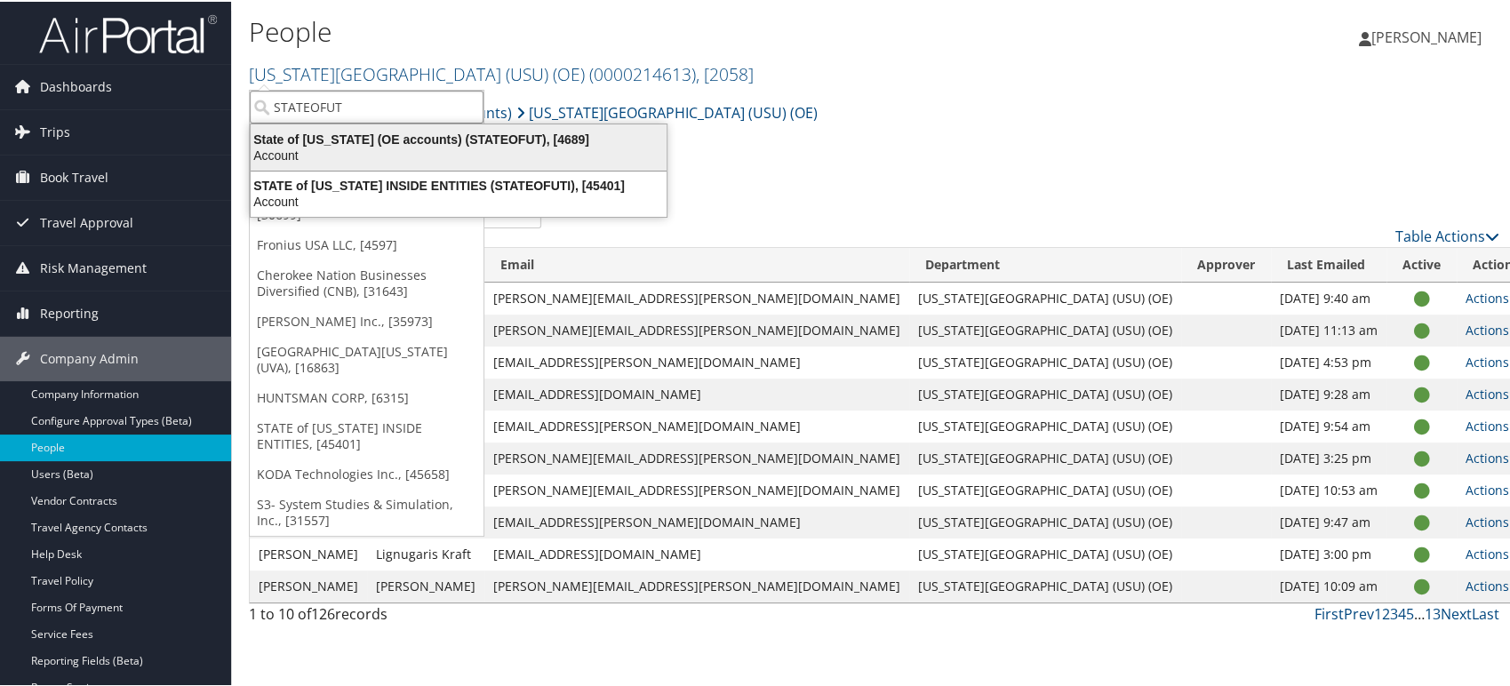
click at [344, 139] on div "State of Utah (OE accounts) (STATEOFUT), [4689]" at bounding box center [458, 138] width 437 height 16
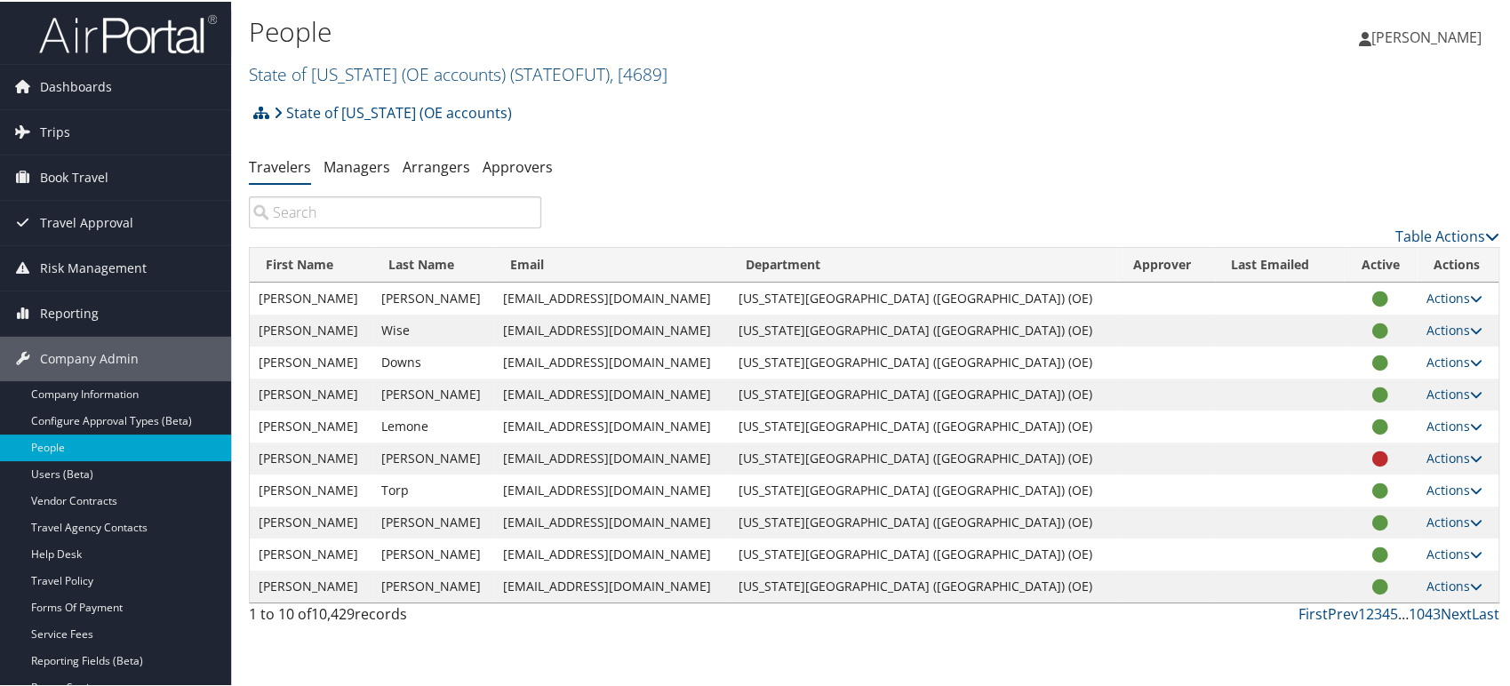
click at [135, 34] on img at bounding box center [128, 33] width 178 height 42
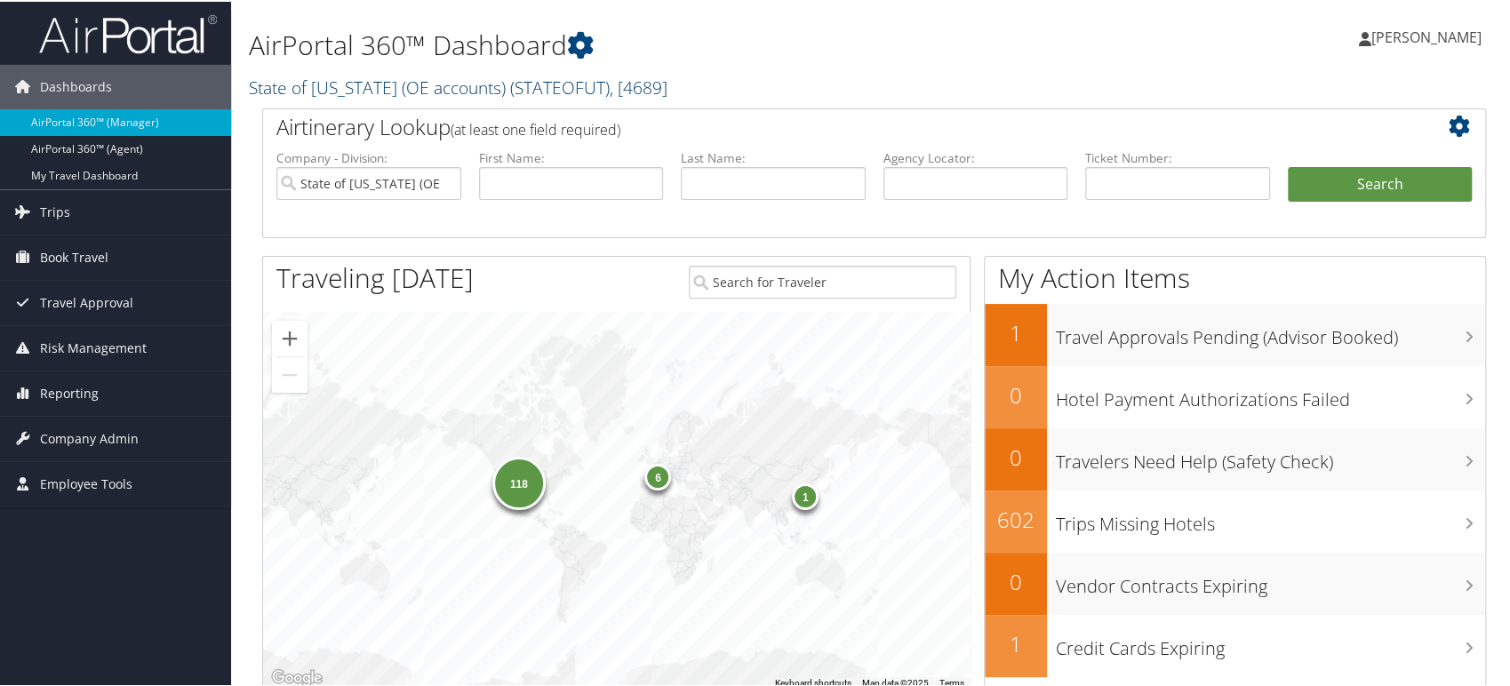
click at [389, 81] on link "State of Utah (OE accounts) ( STATEOFUT ) , [ 4689 ]" at bounding box center [458, 86] width 419 height 24
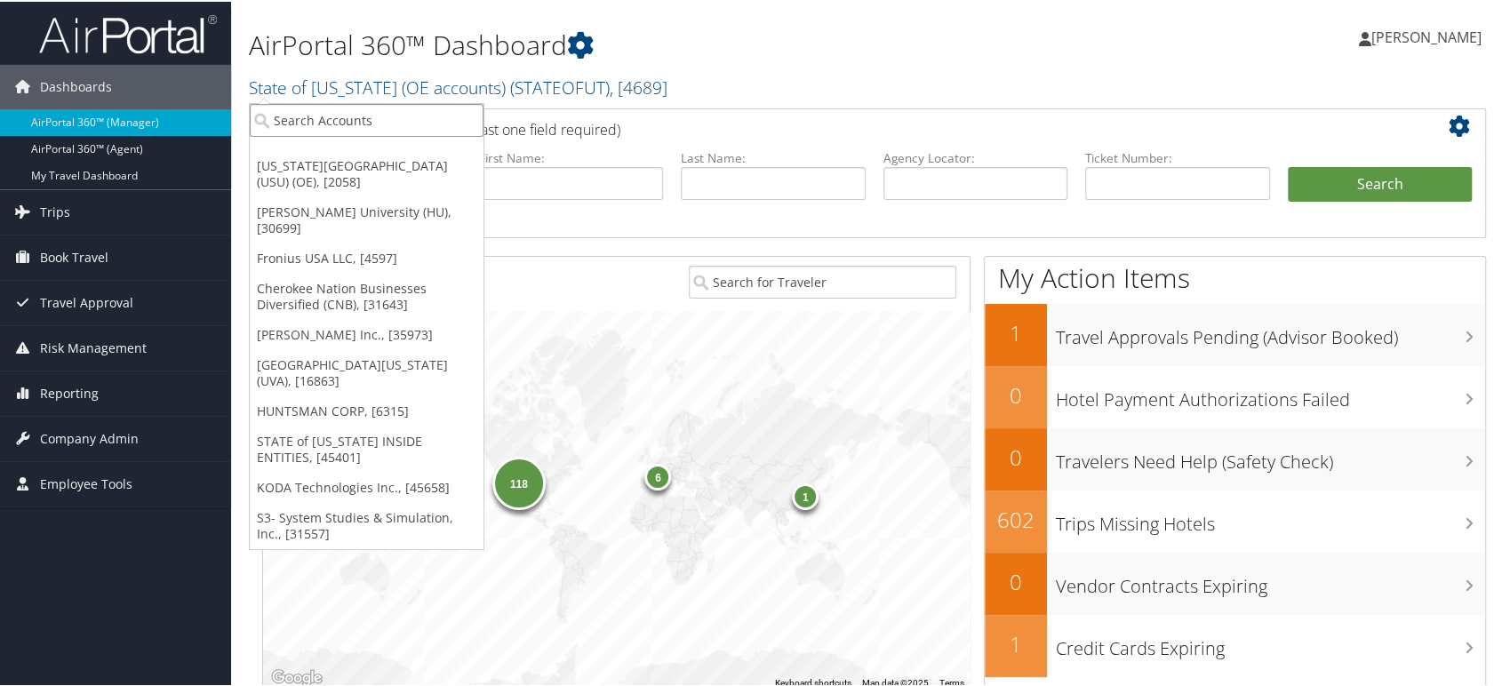
click at [363, 121] on input "search" at bounding box center [367, 118] width 234 height 33
type input "STARK"
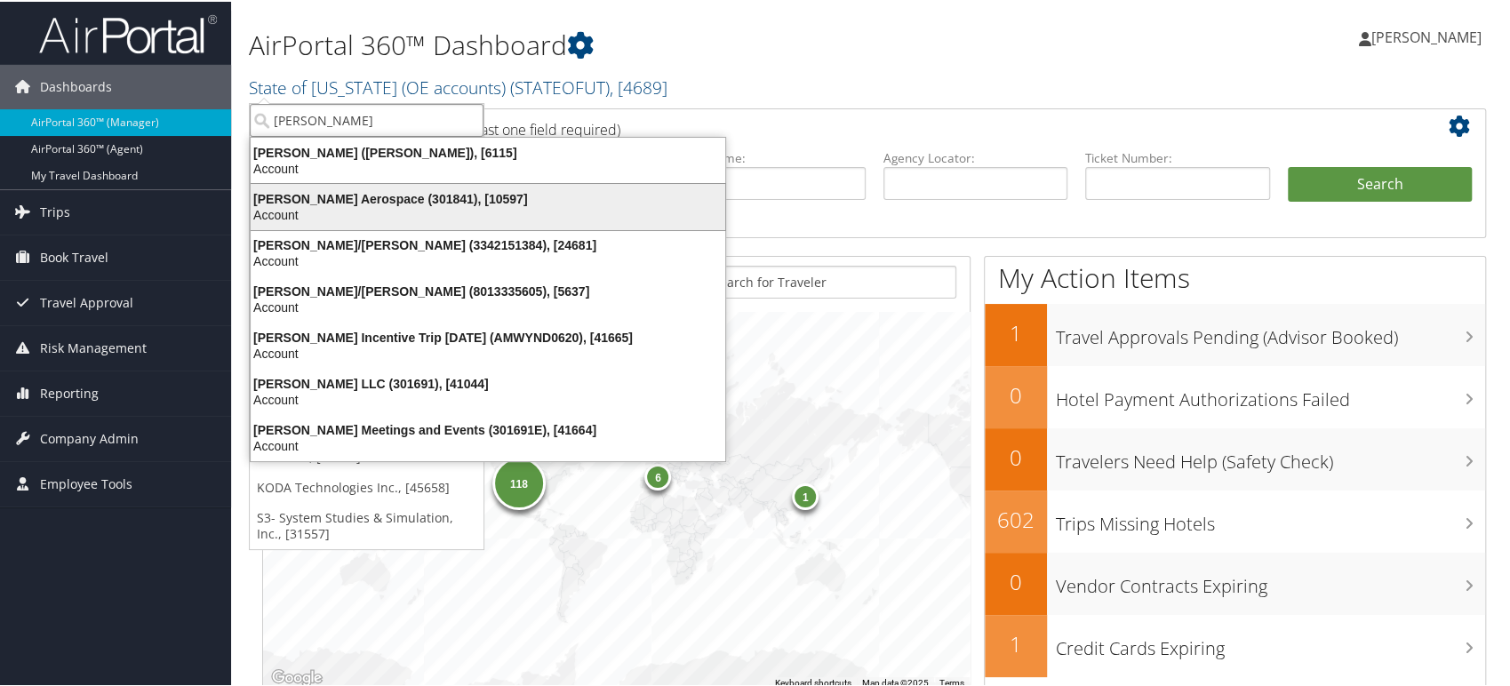
click at [384, 203] on div "Stark Aerospace (301841), [10597]" at bounding box center [488, 197] width 496 height 16
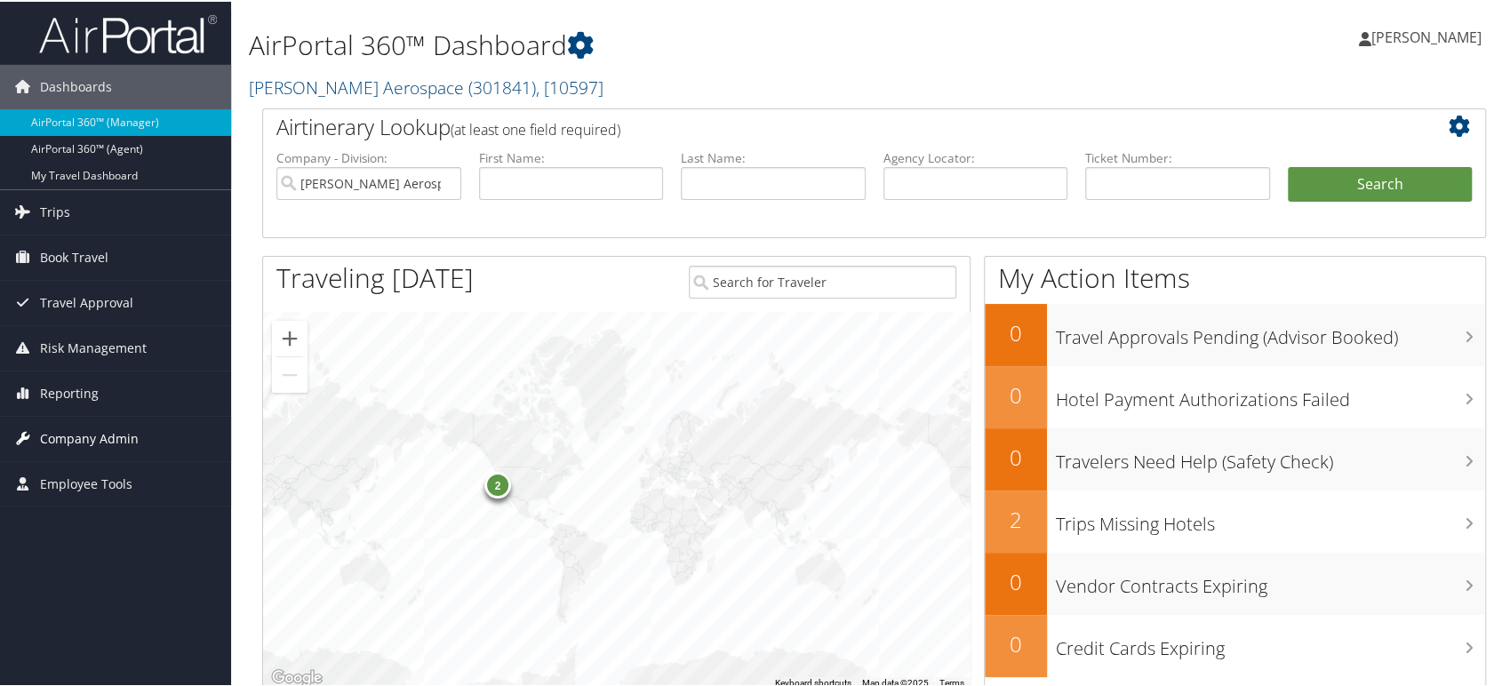
click at [105, 435] on span "Company Admin" at bounding box center [89, 437] width 99 height 44
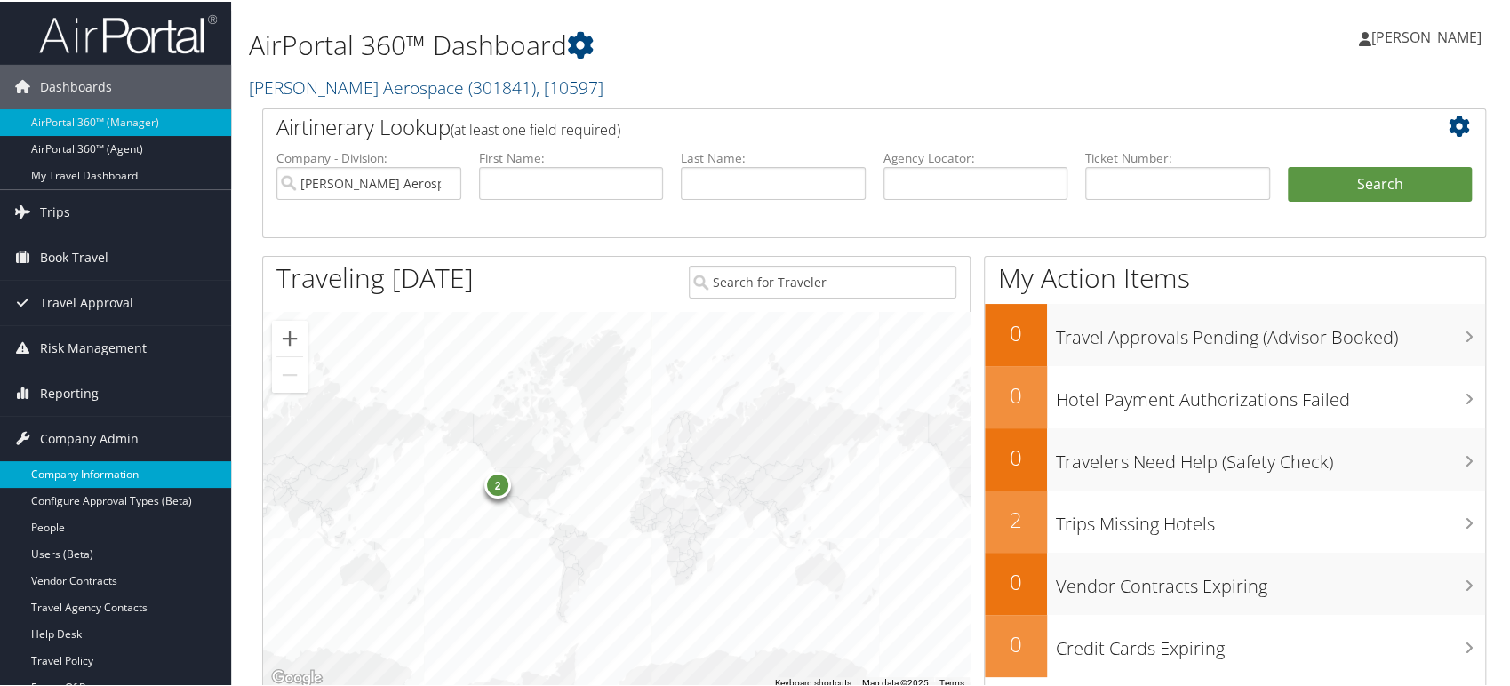
click at [103, 462] on link "Company Information" at bounding box center [115, 473] width 231 height 27
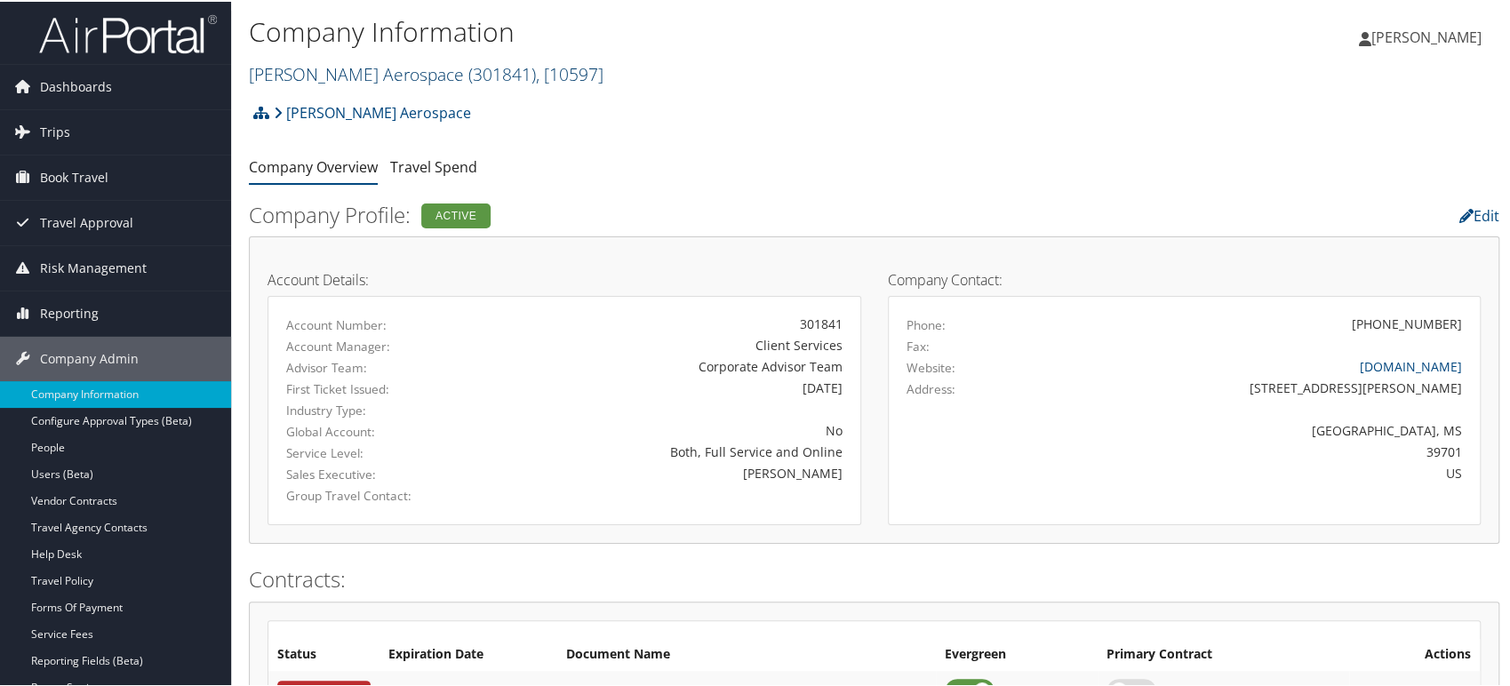
click at [316, 69] on link "Stark Aerospace ( 301841 ) , [ 10597 ]" at bounding box center [426, 72] width 355 height 24
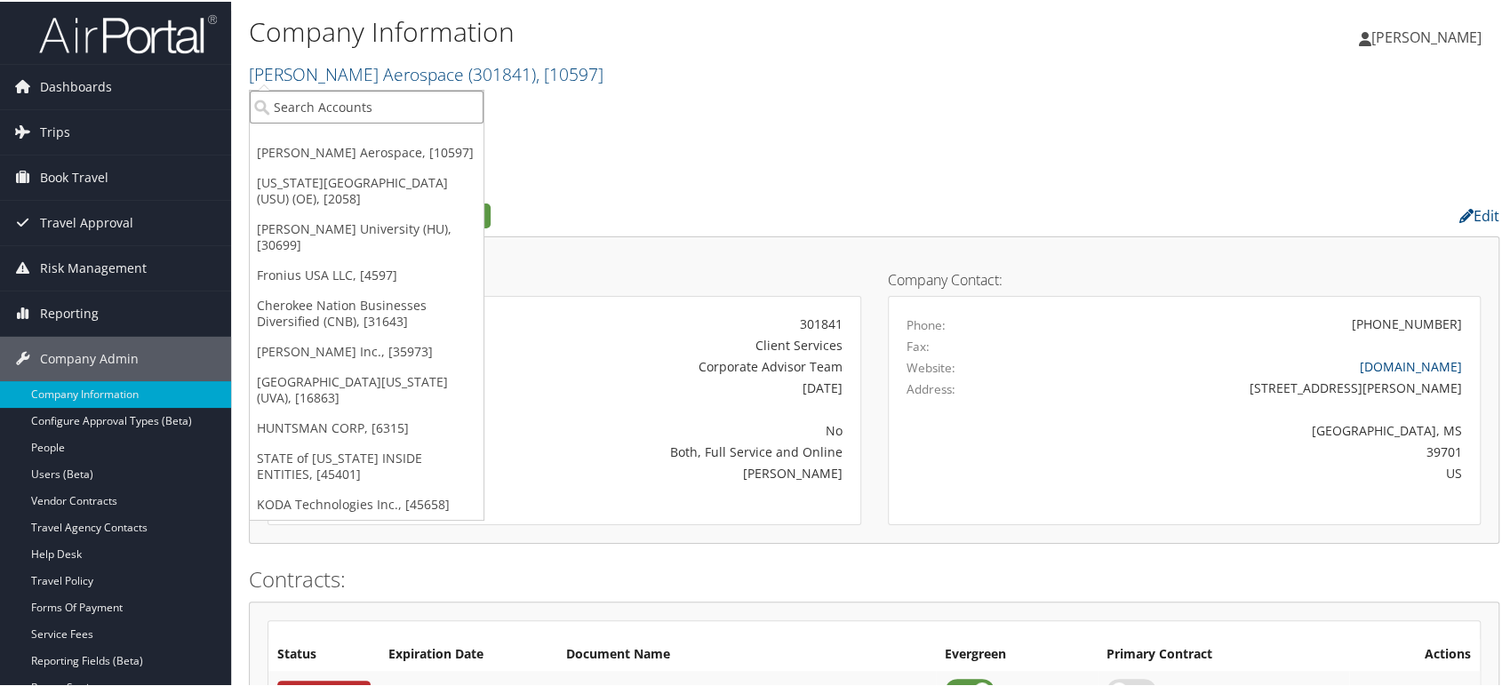
click at [306, 109] on input "search" at bounding box center [367, 105] width 234 height 33
paste input "301279"
type input "301279"
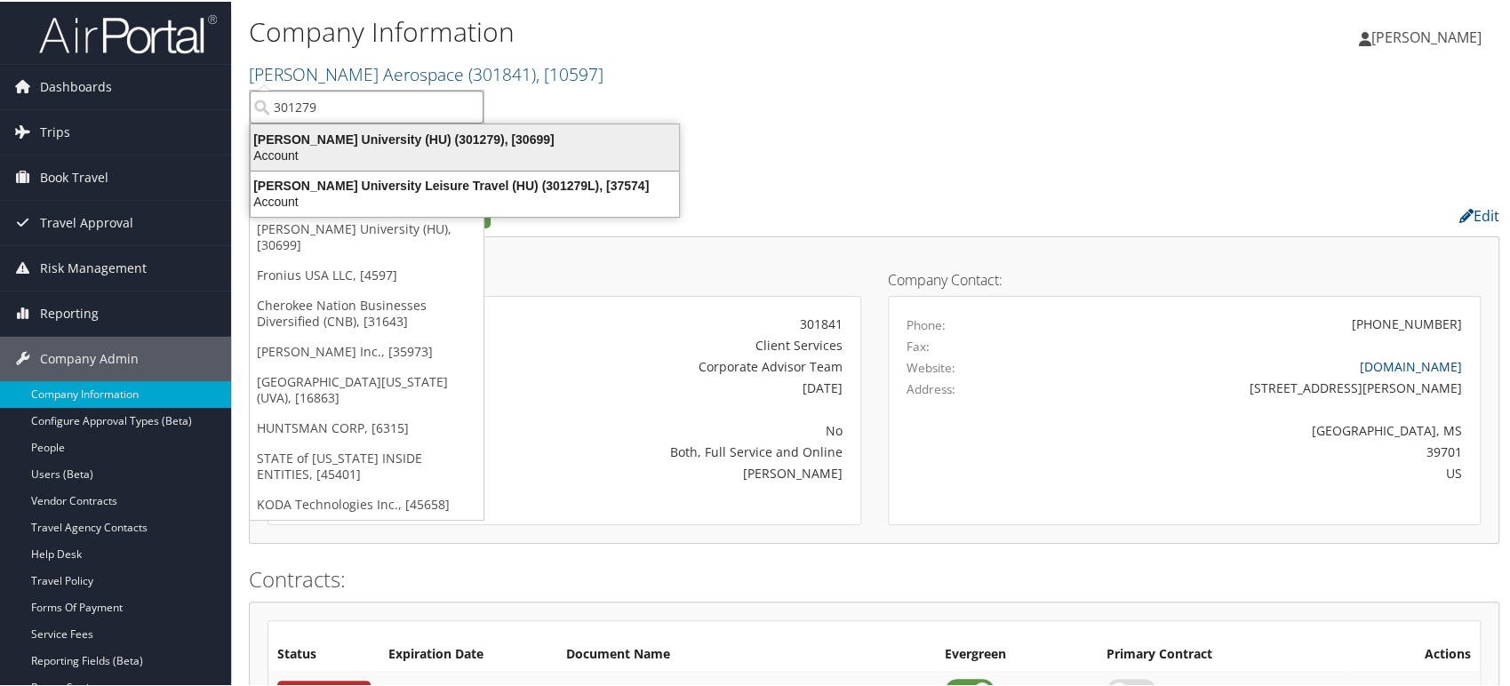
click at [340, 146] on div "Account" at bounding box center [465, 154] width 450 height 16
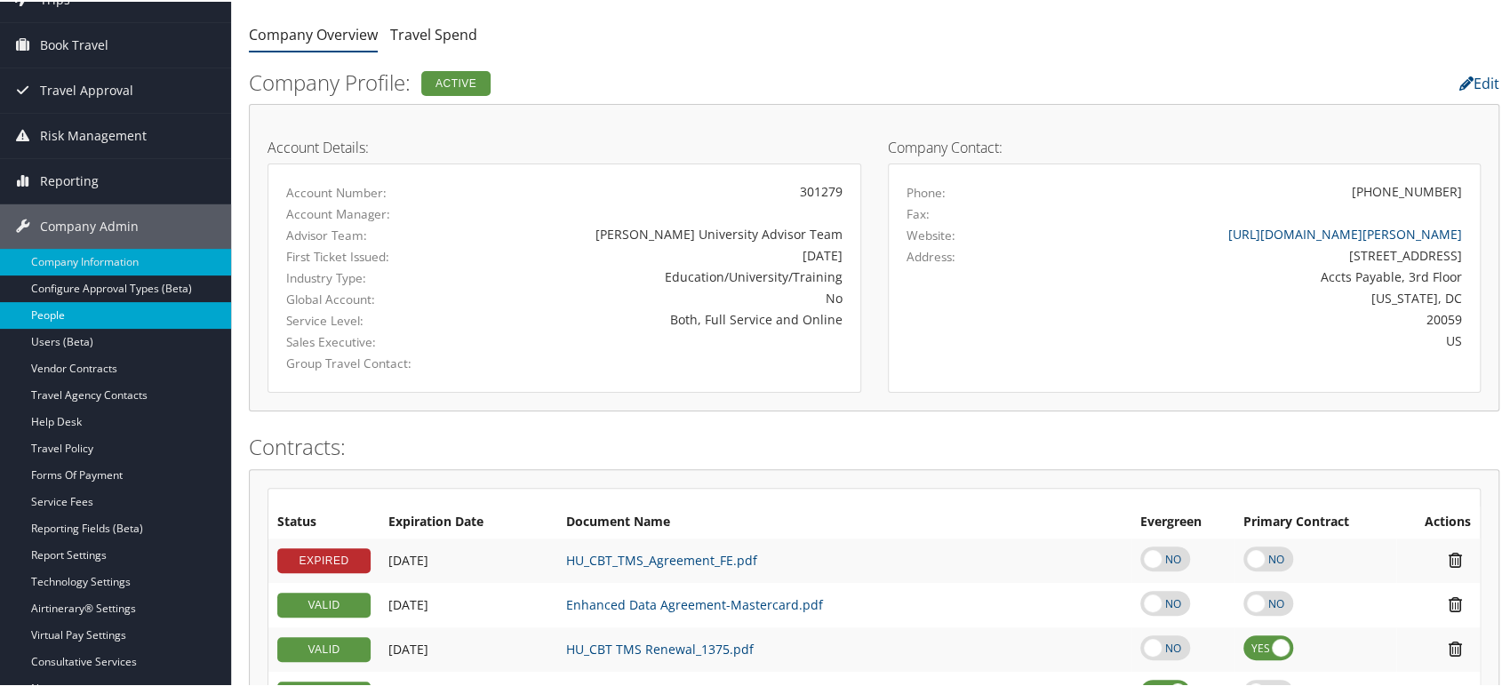
scroll to position [99, 0]
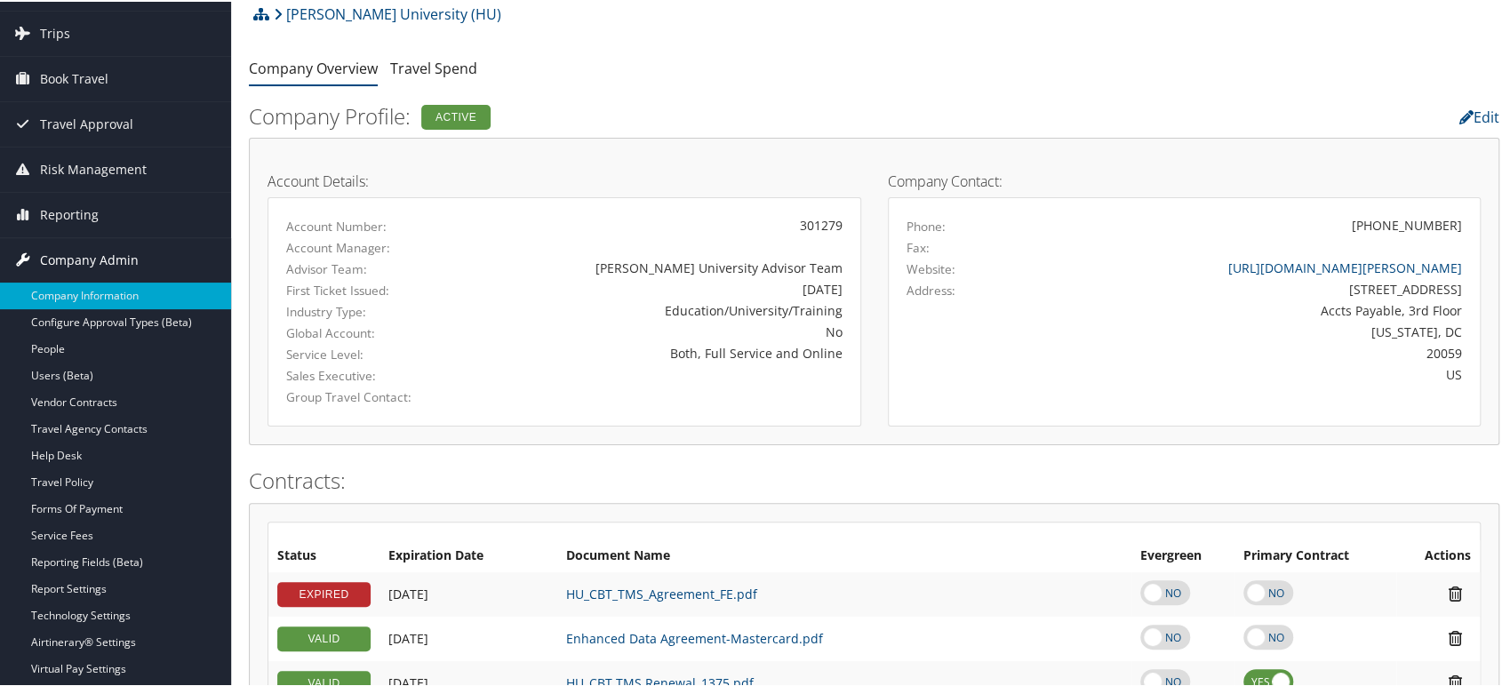
click at [115, 261] on span "Company Admin" at bounding box center [89, 258] width 99 height 44
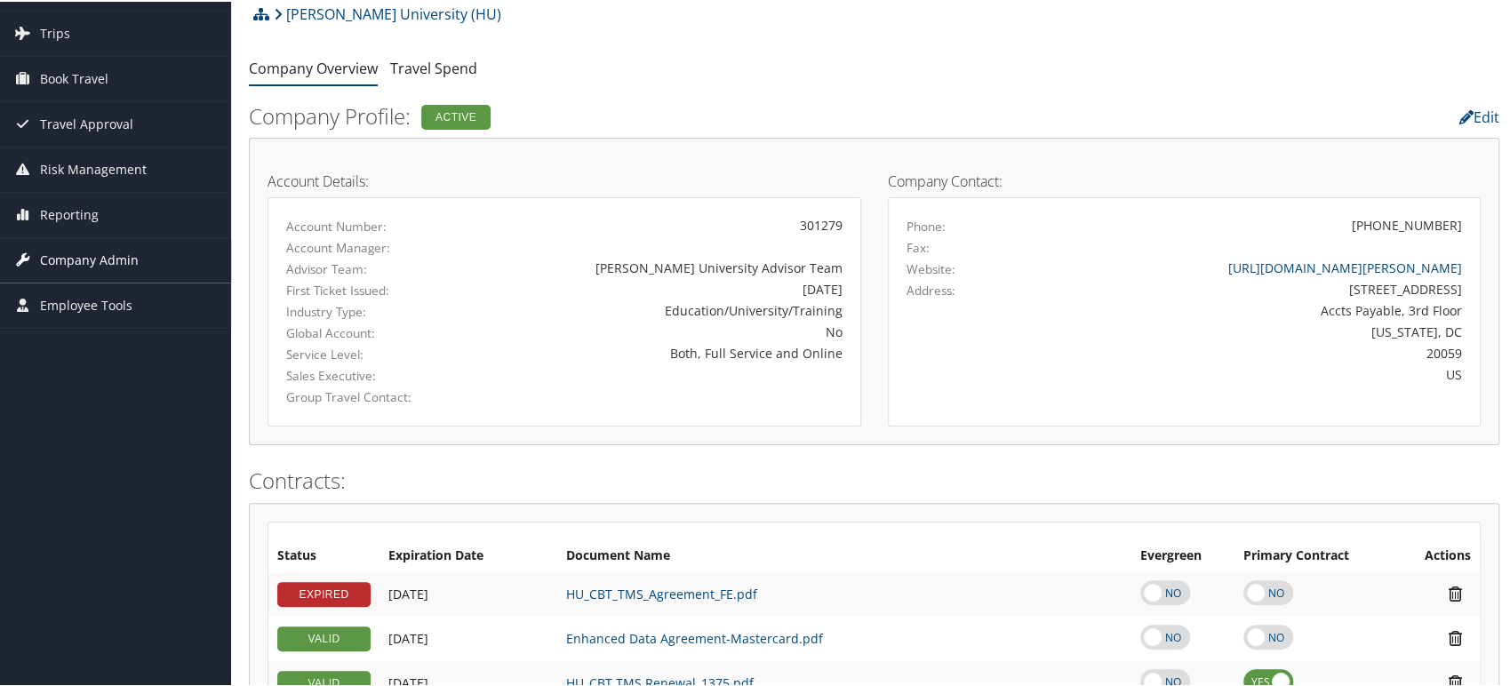
click at [132, 256] on span "Company Admin" at bounding box center [89, 258] width 99 height 44
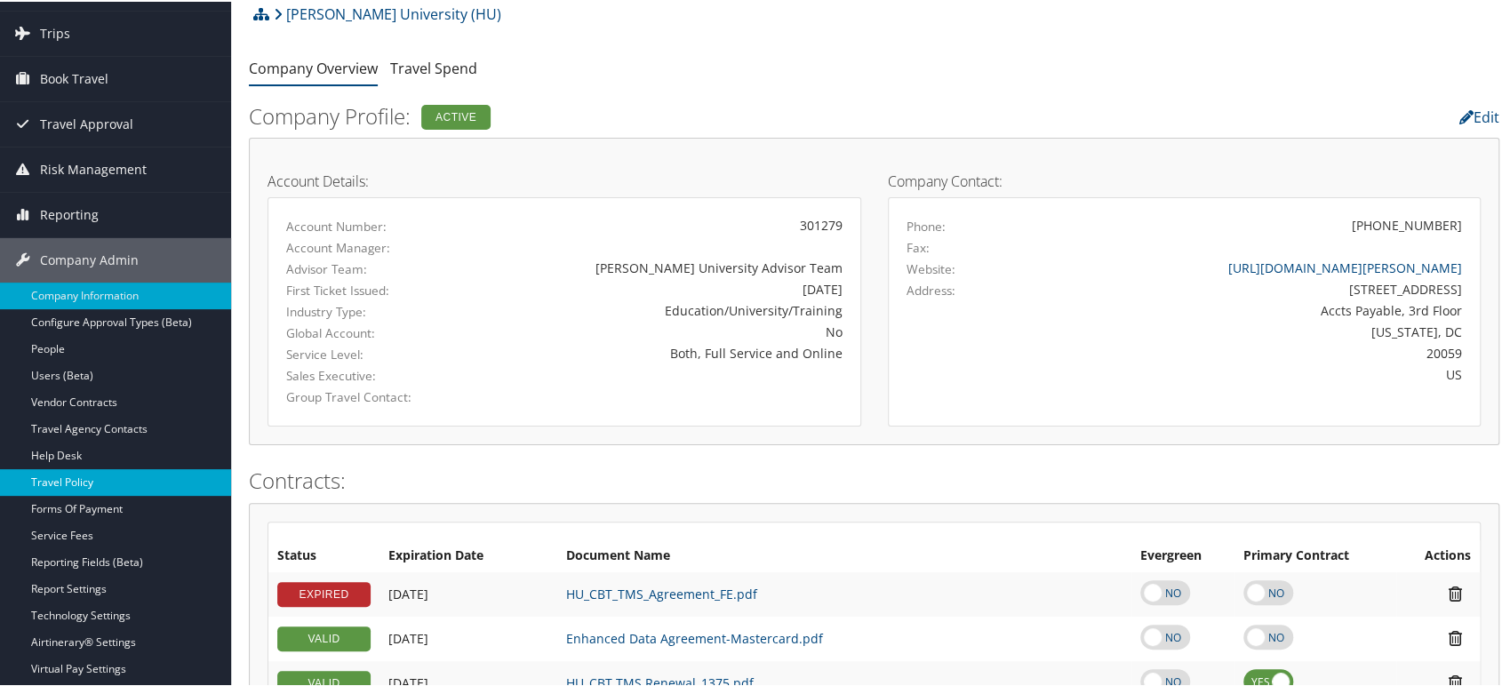
click at [100, 478] on link "Travel Policy" at bounding box center [115, 481] width 231 height 27
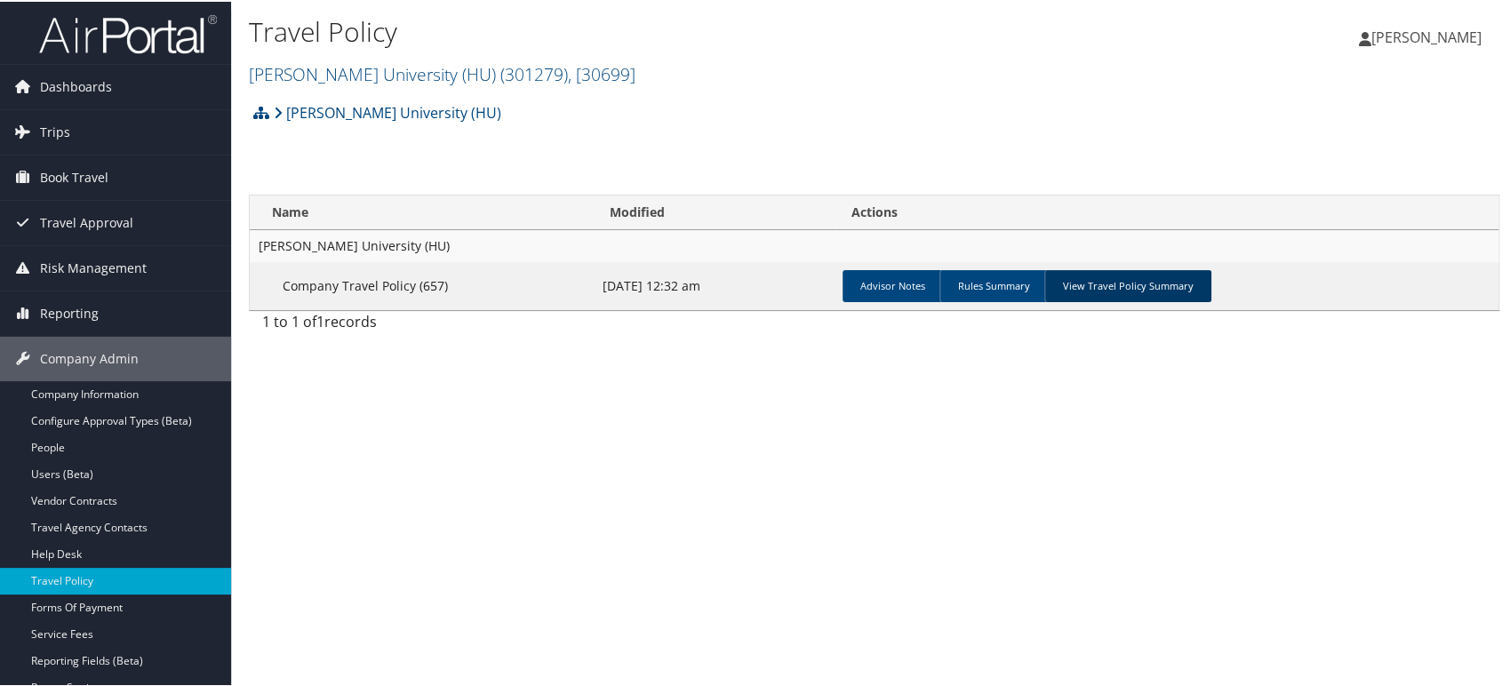
click at [1102, 294] on link "View Travel Policy Summary" at bounding box center [1127, 284] width 167 height 32
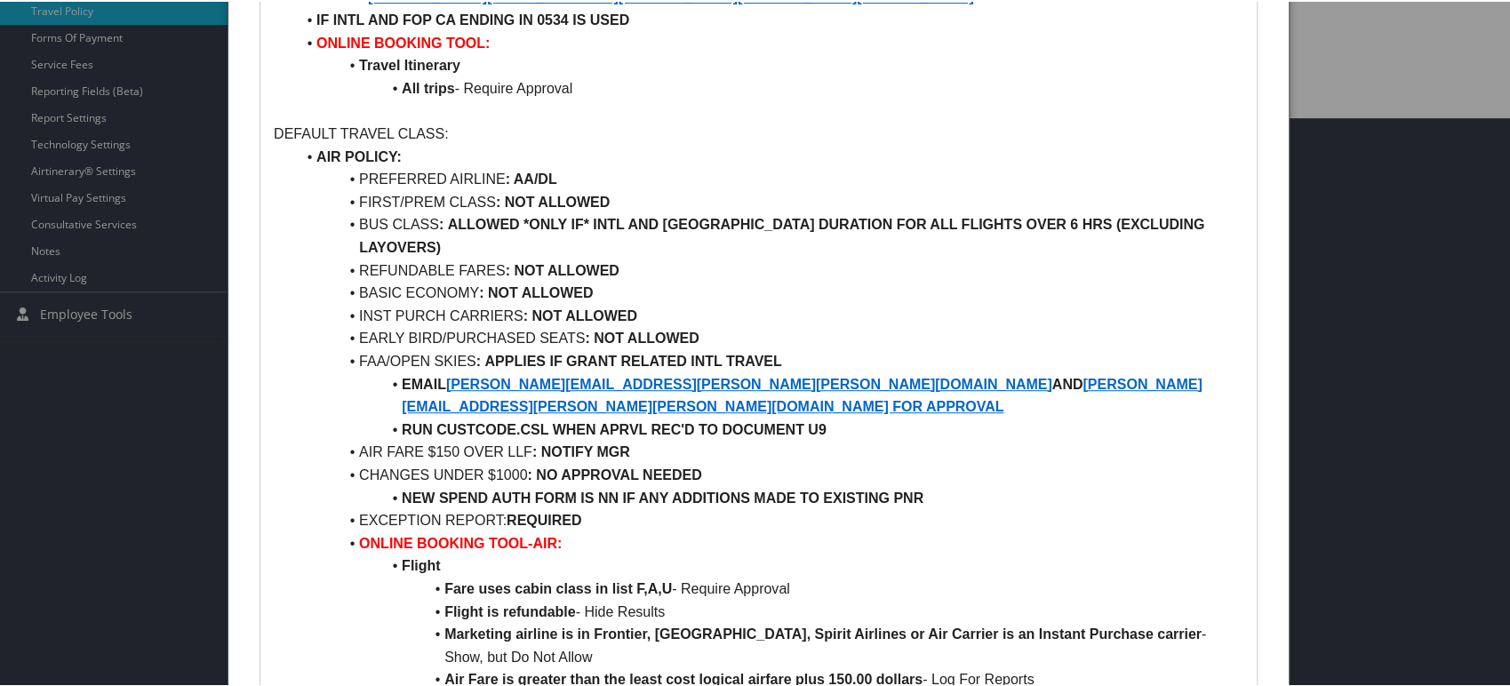
scroll to position [592, 0]
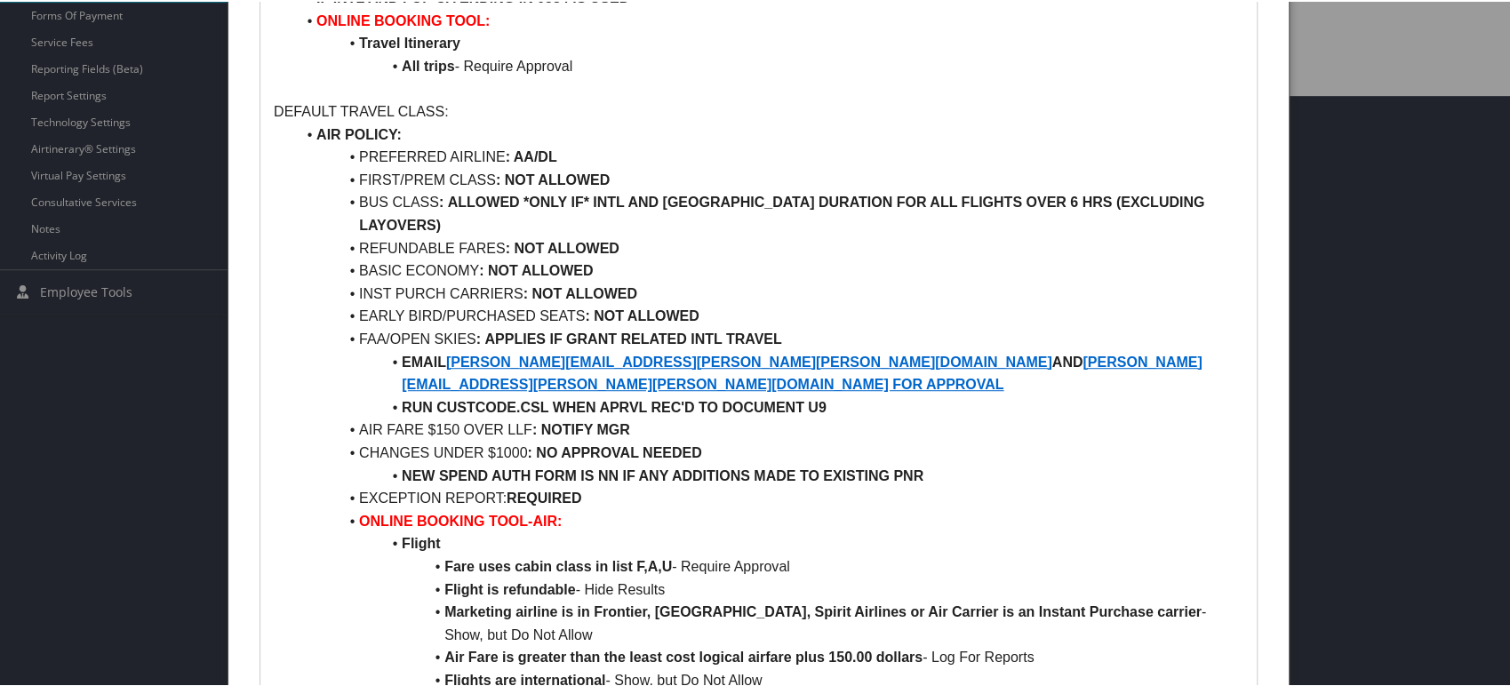
drag, startPoint x: 622, startPoint y: 170, endPoint x: 361, endPoint y: 179, distance: 261.5
click at [361, 179] on li "FIRST/PREM CLASS : NOT ALLOWED" at bounding box center [769, 178] width 948 height 23
click at [676, 169] on li "FIRST/PREM CLASS : NOT ALLOWED" at bounding box center [769, 178] width 948 height 23
drag, startPoint x: 623, startPoint y: 177, endPoint x: 361, endPoint y: 173, distance: 262.3
click at [361, 173] on li "FIRST/PREM CLASS : NOT ALLOWED" at bounding box center [769, 178] width 948 height 23
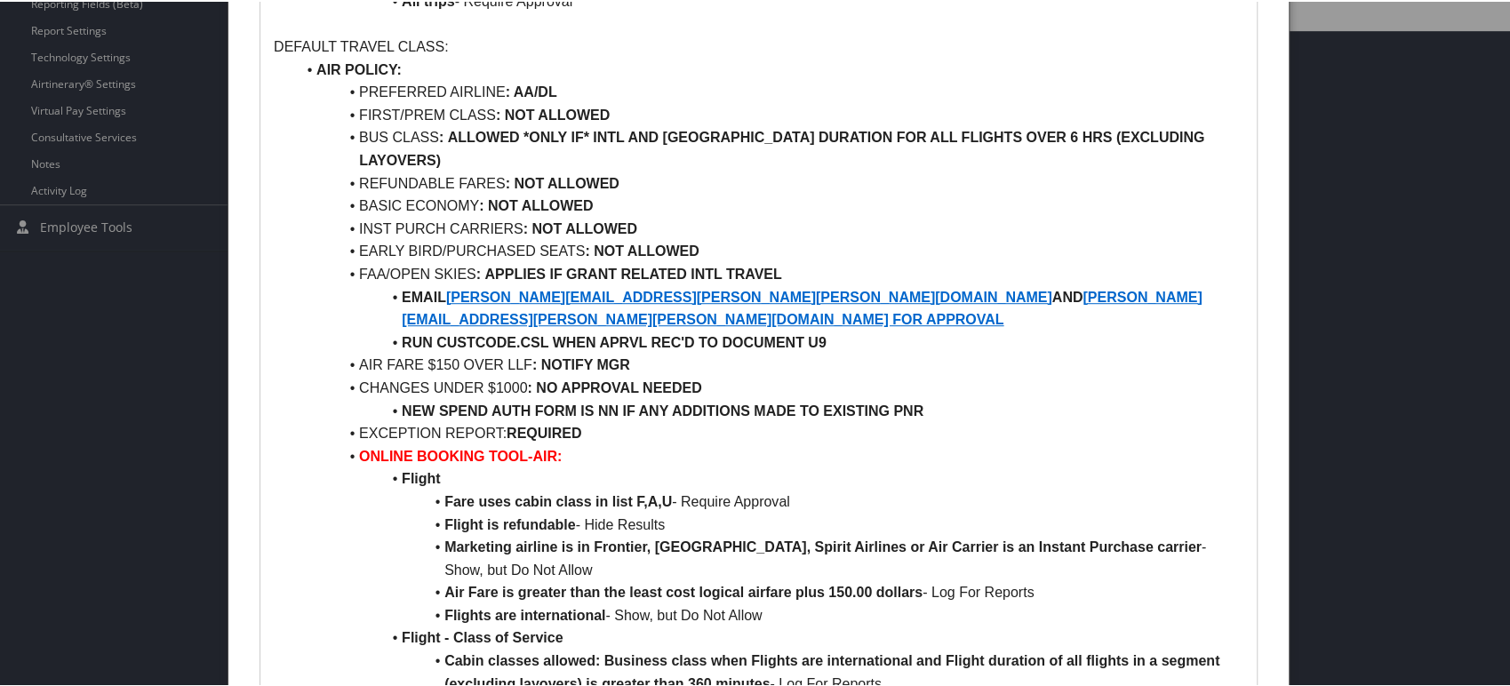
scroll to position [691, 0]
